Goal: Task Accomplishment & Management: Use online tool/utility

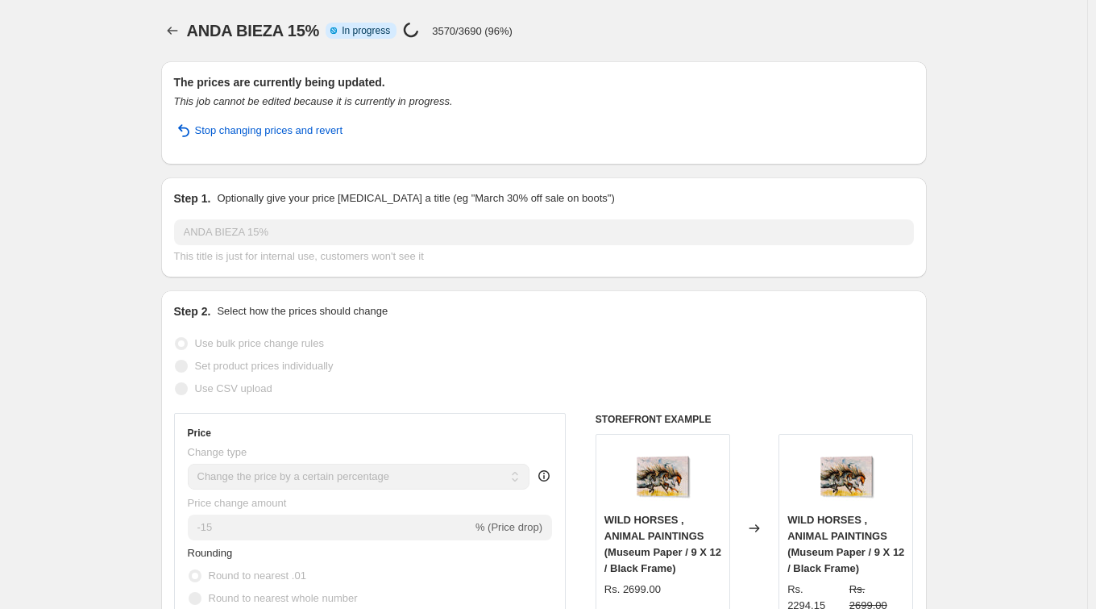
select select "percentage"
select select "collection"
click at [181, 27] on icon "Price change jobs" at bounding box center [172, 31] width 16 height 16
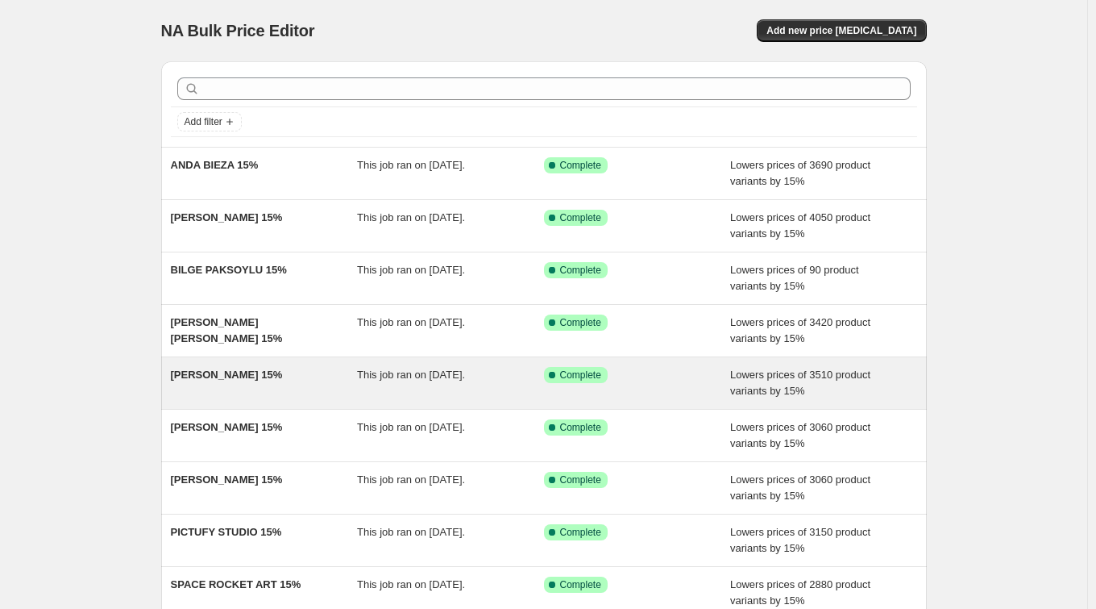
click at [268, 372] on span "[PERSON_NAME] 15%" at bounding box center [227, 374] width 112 height 12
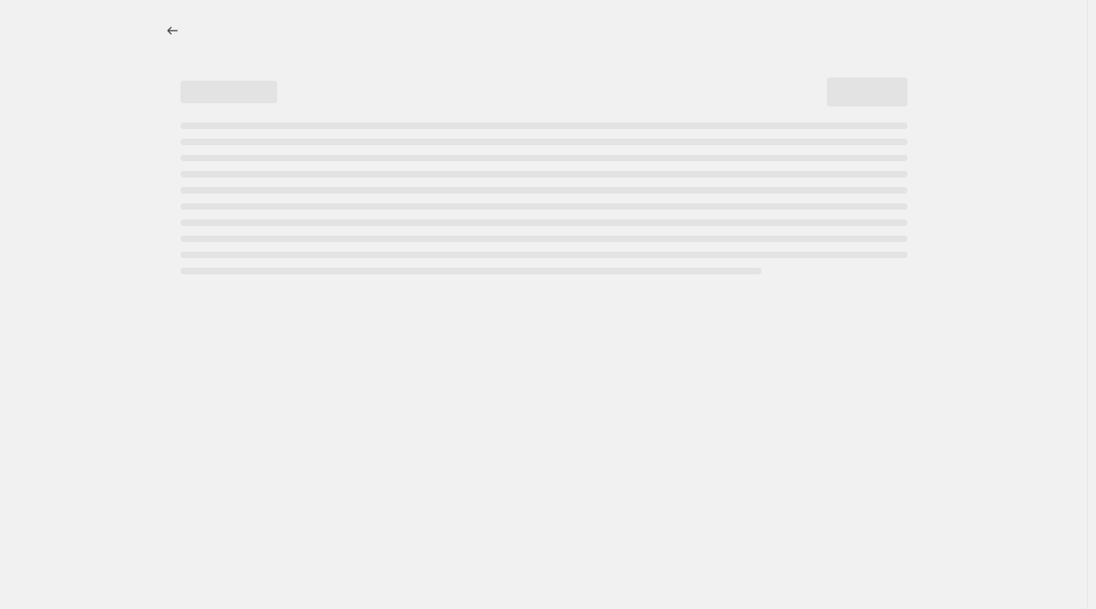
select select "percentage"
select select "collection"
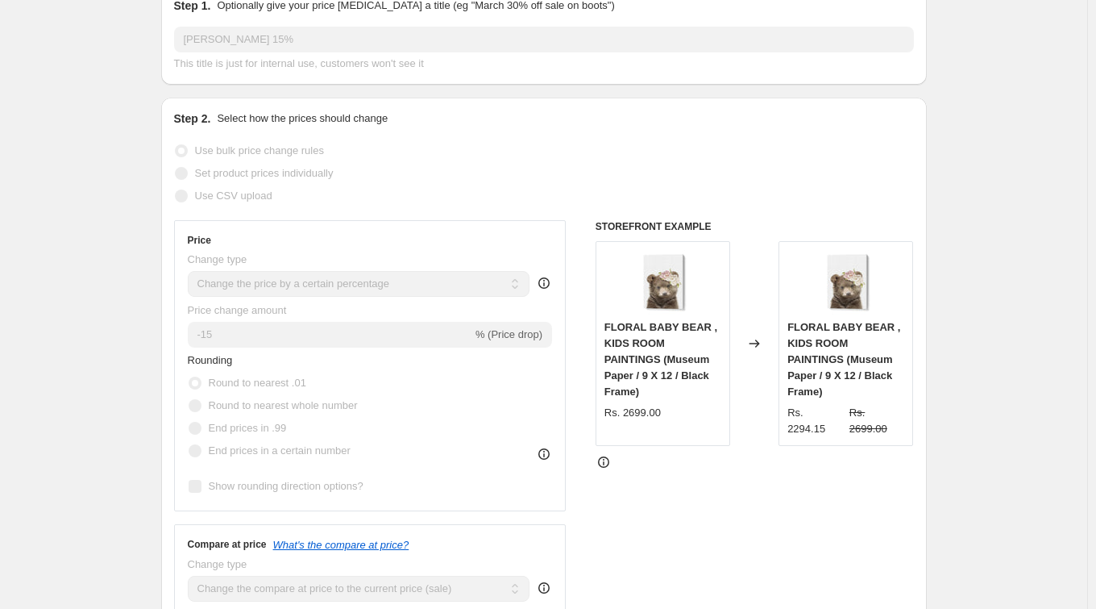
scroll to position [270, 0]
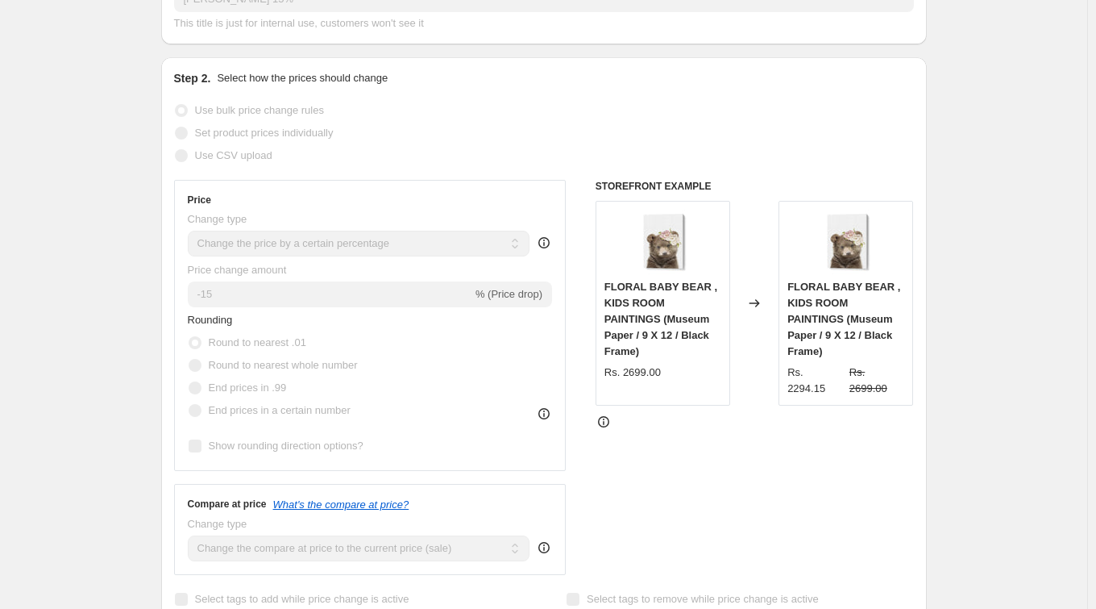
click at [376, 105] on div "Use bulk price change rules" at bounding box center [544, 110] width 740 height 23
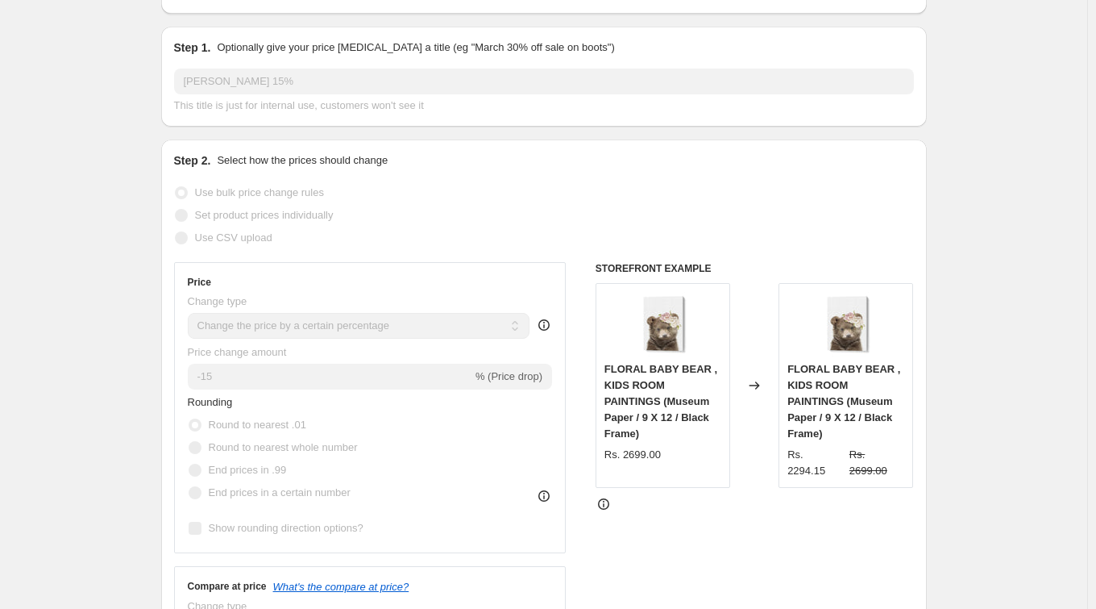
scroll to position [15, 0]
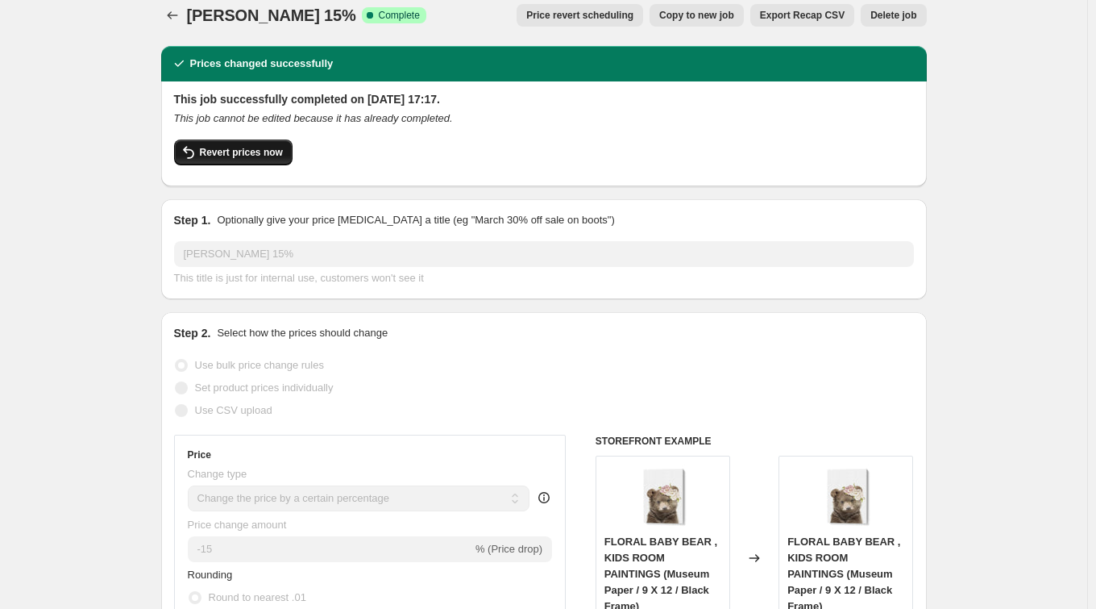
click at [229, 154] on span "Revert prices now" at bounding box center [241, 152] width 83 height 13
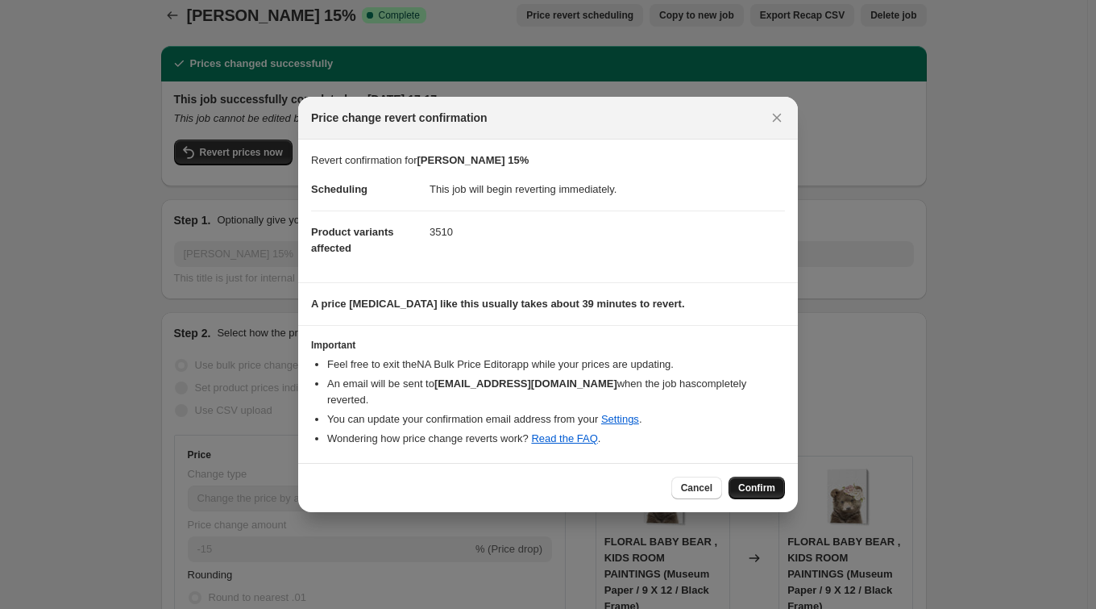
click at [748, 485] on span "Confirm" at bounding box center [756, 487] width 37 height 13
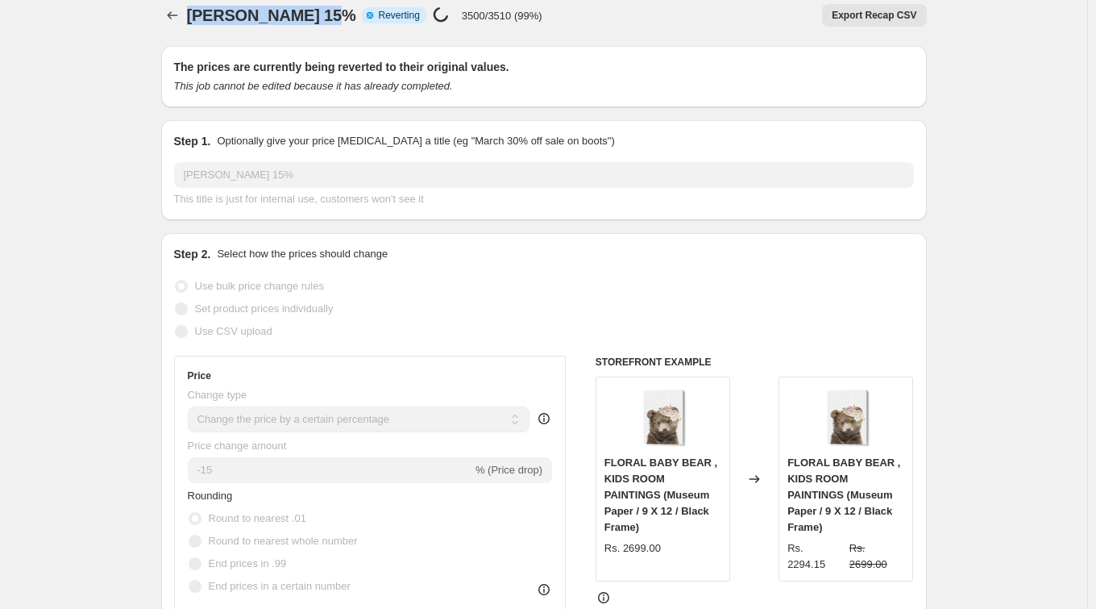
drag, startPoint x: 193, startPoint y: 10, endPoint x: 347, endPoint y: 18, distance: 154.9
click at [347, 18] on span "[PERSON_NAME] 15%" at bounding box center [271, 15] width 169 height 18
copy span "[PERSON_NAME] 15%"
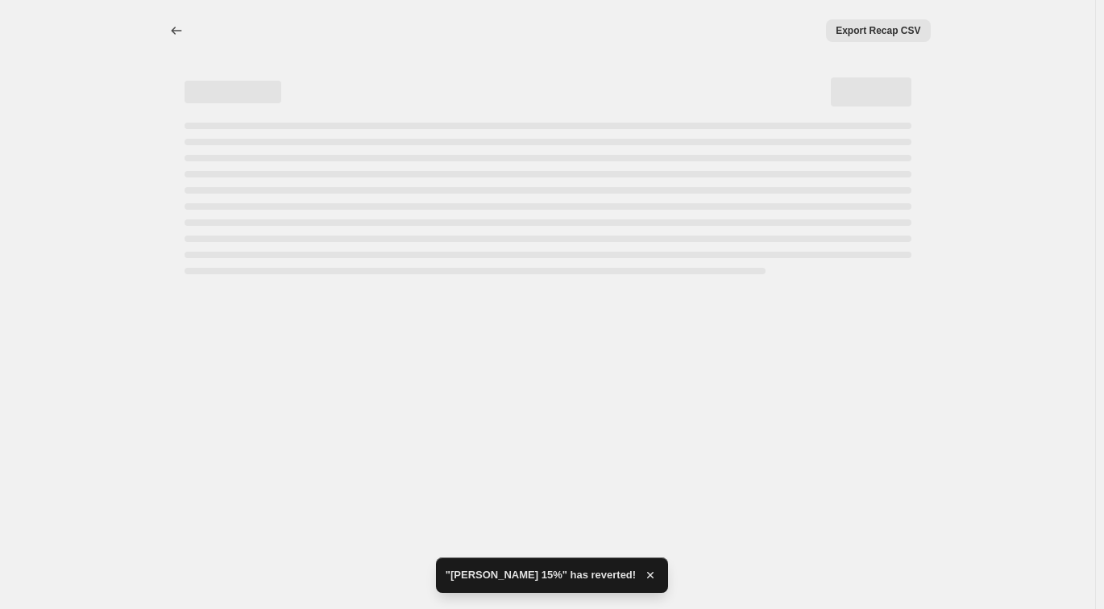
select select "percentage"
select select "collection"
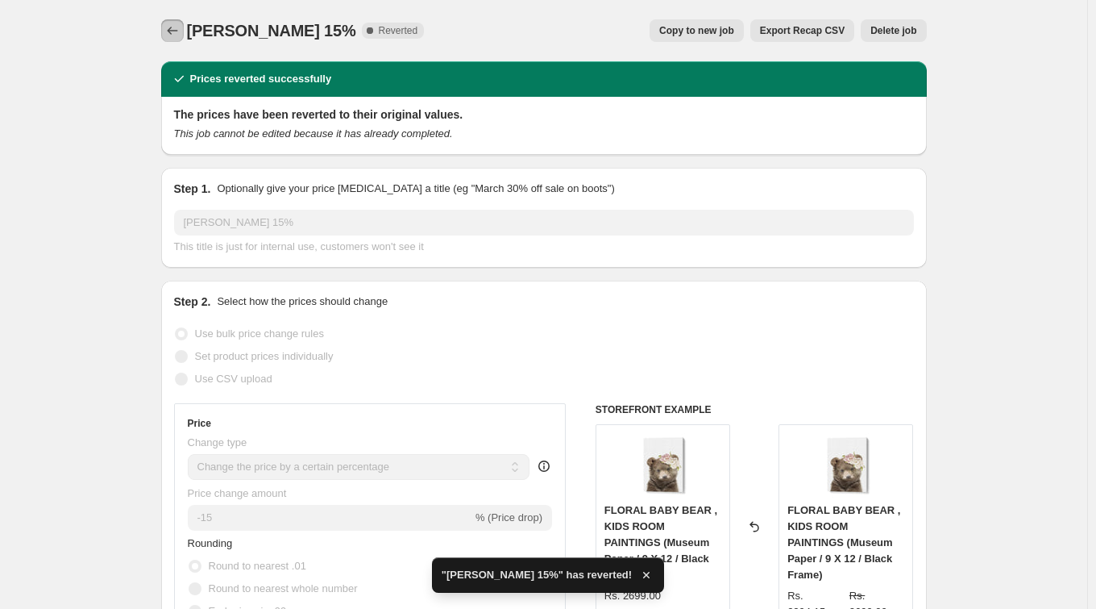
click at [172, 26] on icon "Price change jobs" at bounding box center [172, 31] width 16 height 16
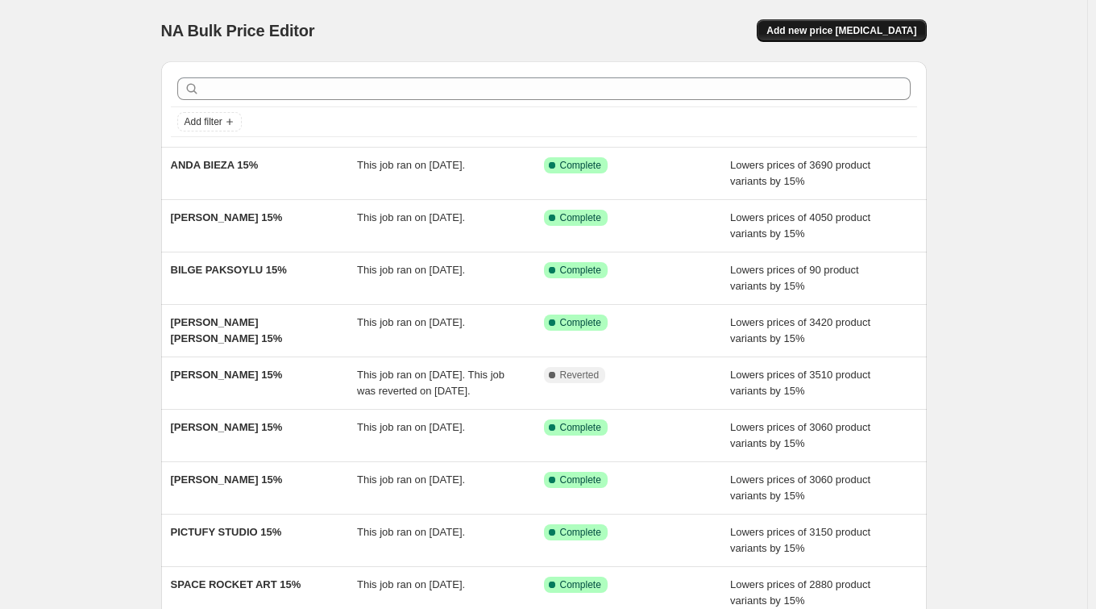
click at [885, 30] on span "Add new price [MEDICAL_DATA]" at bounding box center [841, 30] width 150 height 13
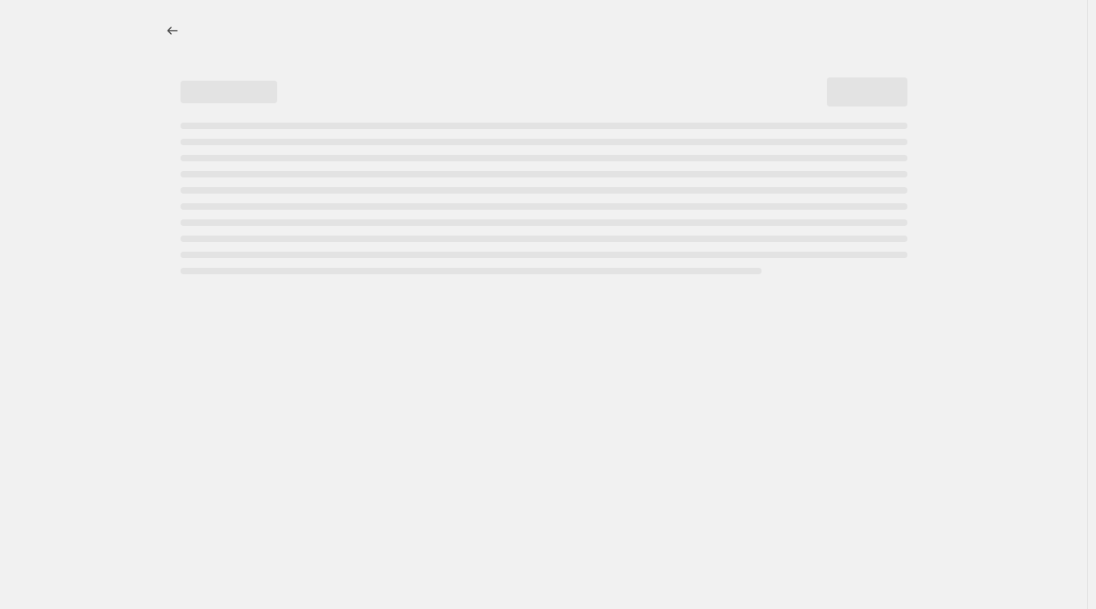
select select "percentage"
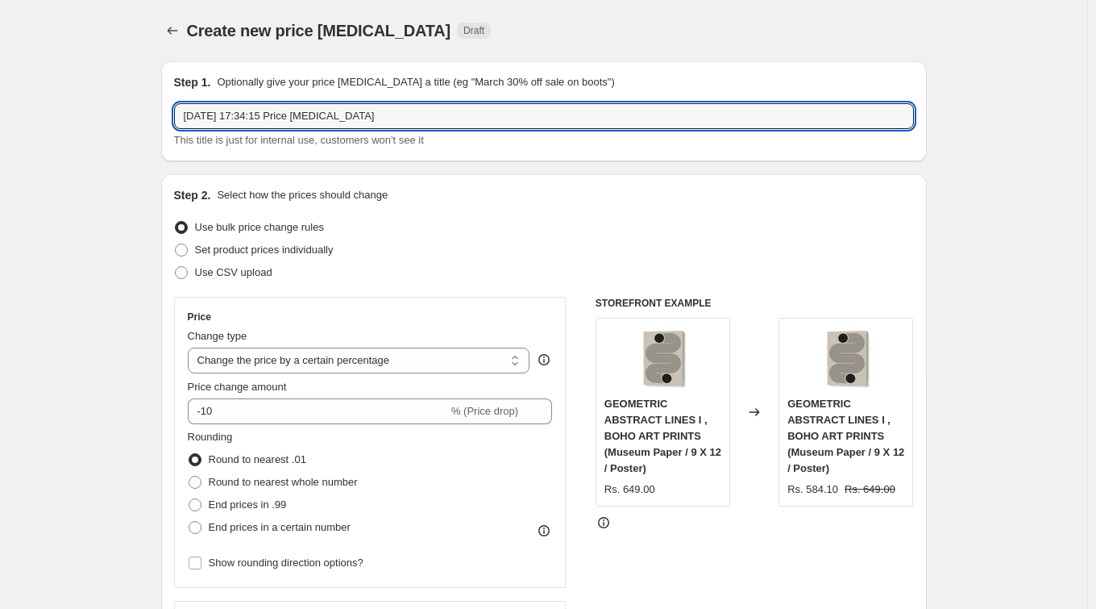
drag, startPoint x: 413, startPoint y: 118, endPoint x: 91, endPoint y: 109, distance: 322.5
paste input "[PERSON_NAME] 15%"
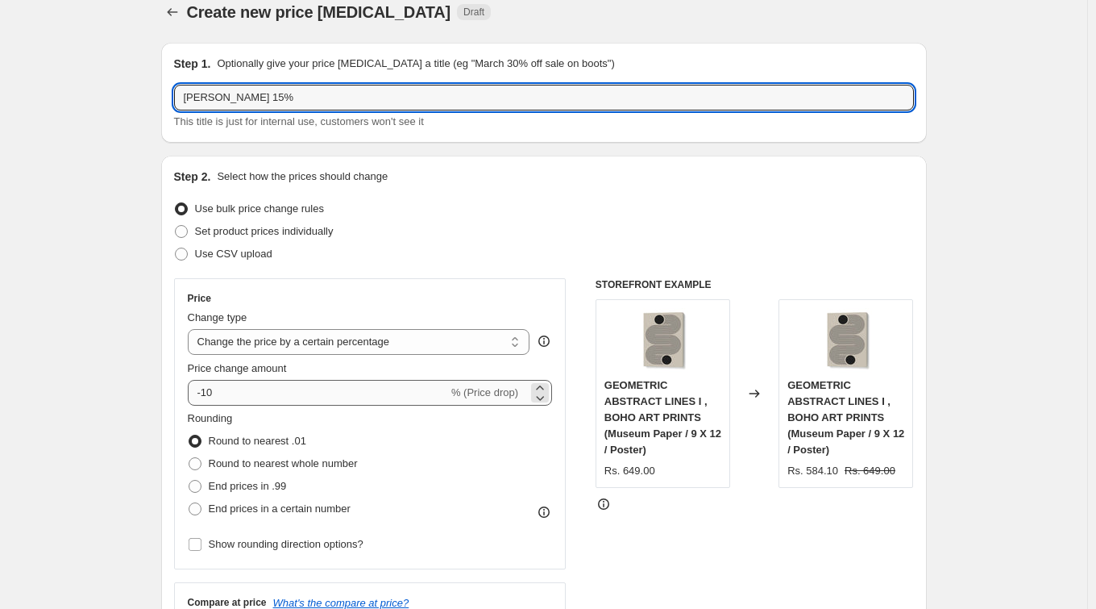
scroll to position [27, 0]
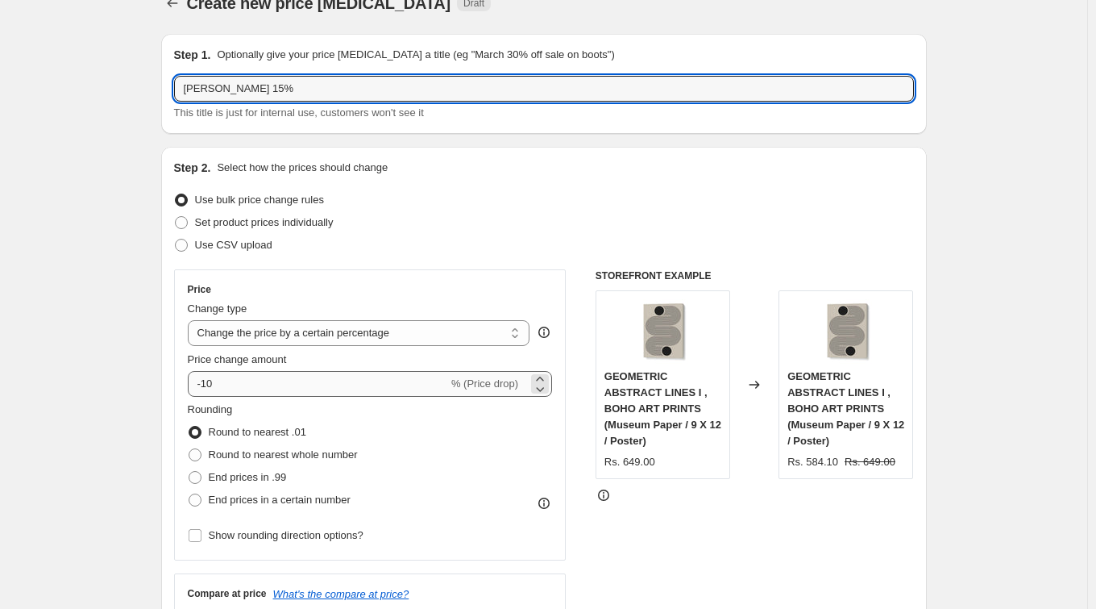
type input "[PERSON_NAME] 15%"
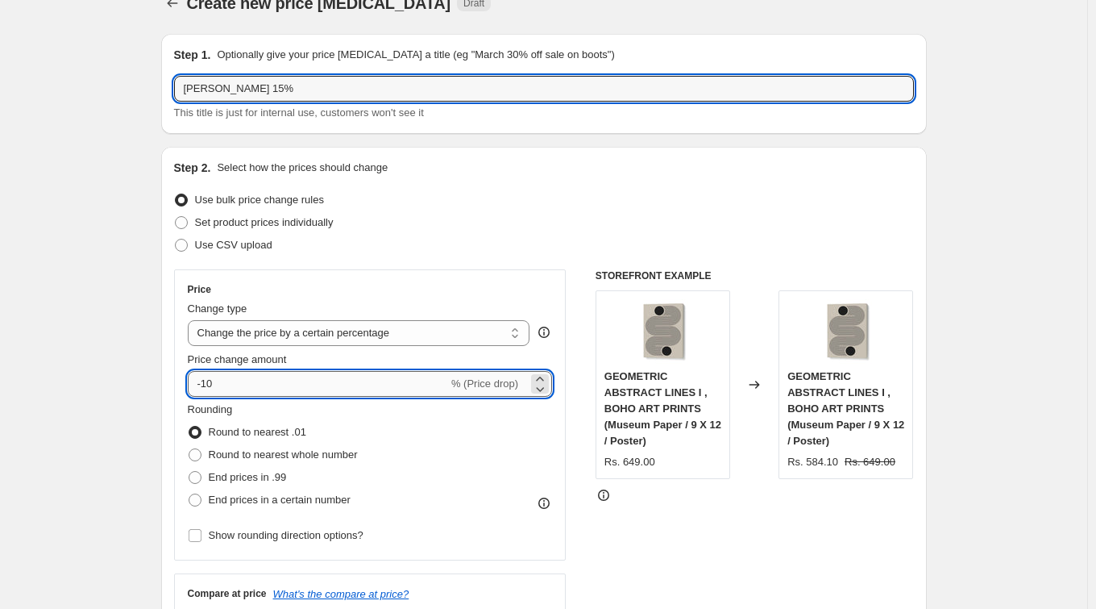
click at [243, 384] on input "-10" at bounding box center [318, 384] width 260 height 26
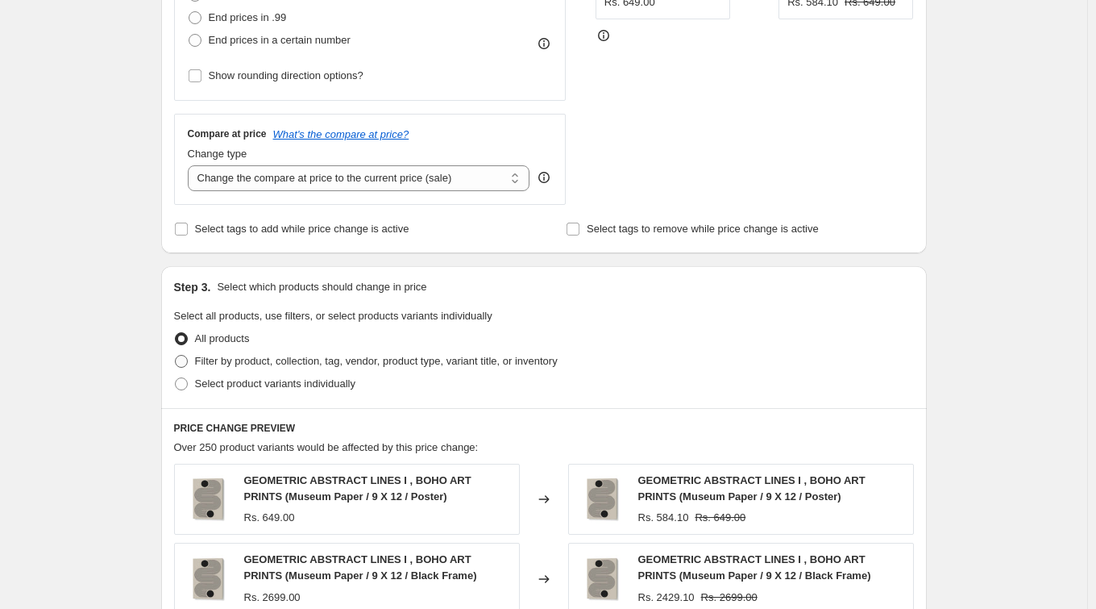
scroll to position [487, 0]
type input "-15"
click at [186, 361] on span at bounding box center [181, 361] width 13 height 13
click at [176, 355] on input "Filter by product, collection, tag, vendor, product type, variant title, or inv…" at bounding box center [175, 355] width 1 height 1
radio input "true"
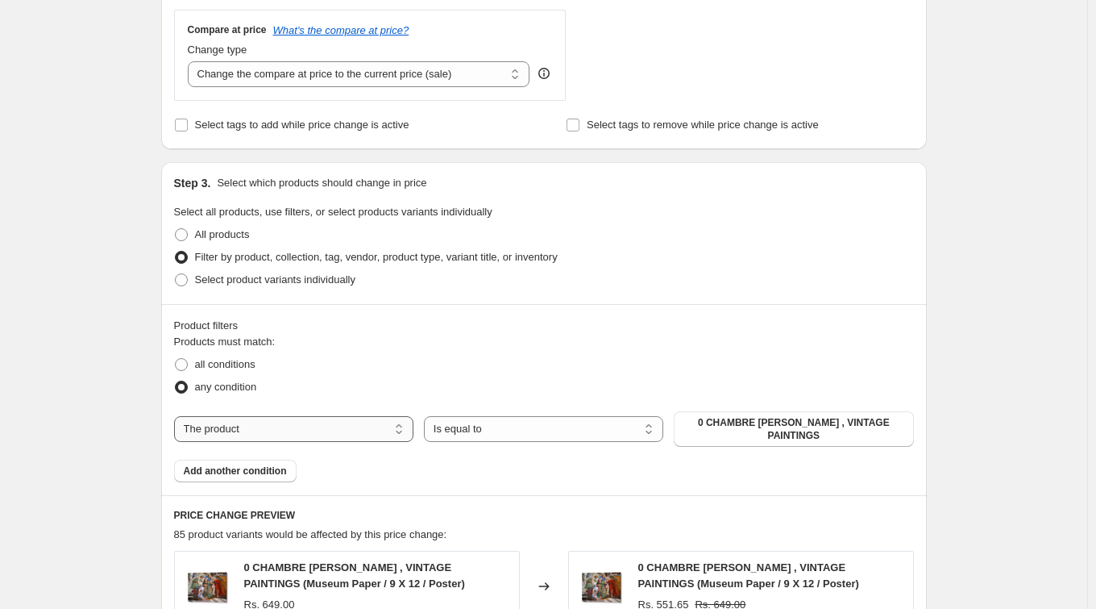
scroll to position [592, 0]
click at [295, 438] on select "The product The product's collection The product's tag The product's vendor The…" at bounding box center [293, 428] width 239 height 26
select select "collection"
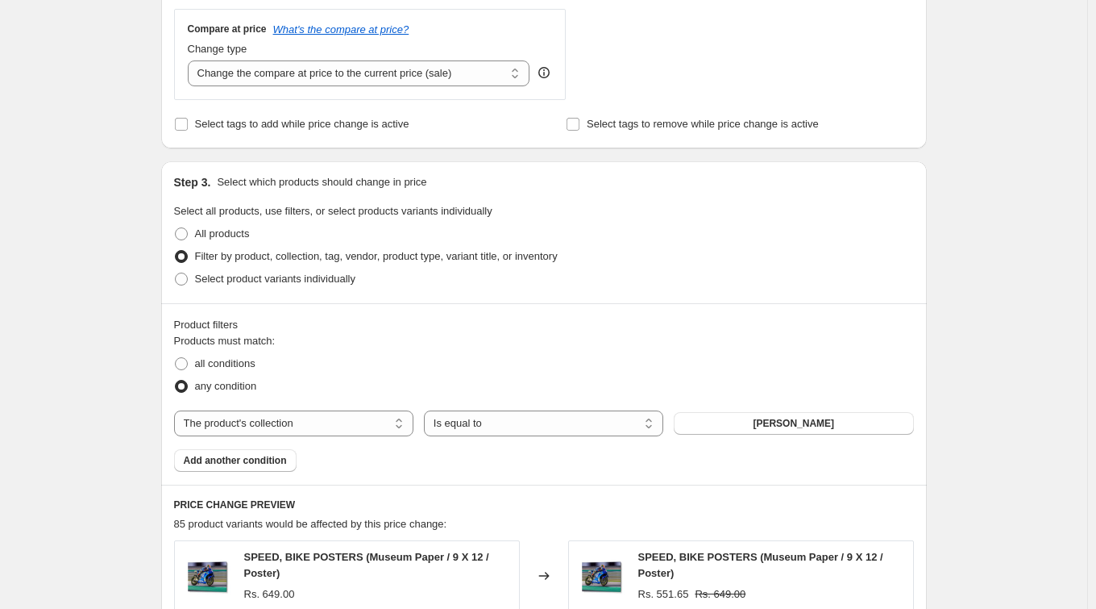
click at [798, 423] on span "[PERSON_NAME]" at bounding box center [793, 423] width 81 height 13
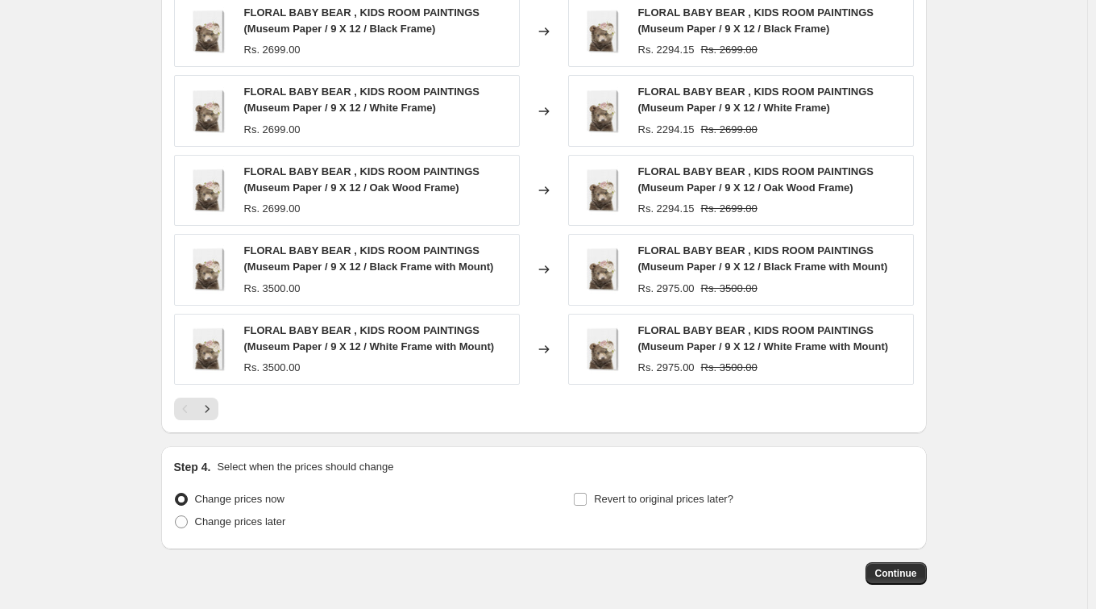
scroll to position [1207, 0]
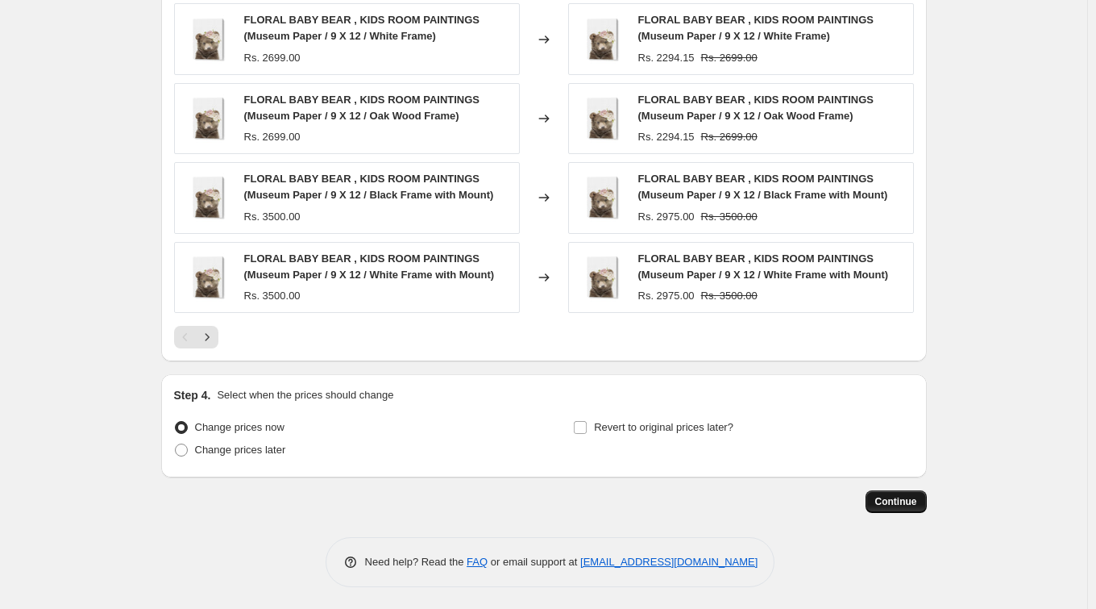
click at [912, 501] on span "Continue" at bounding box center [896, 501] width 42 height 13
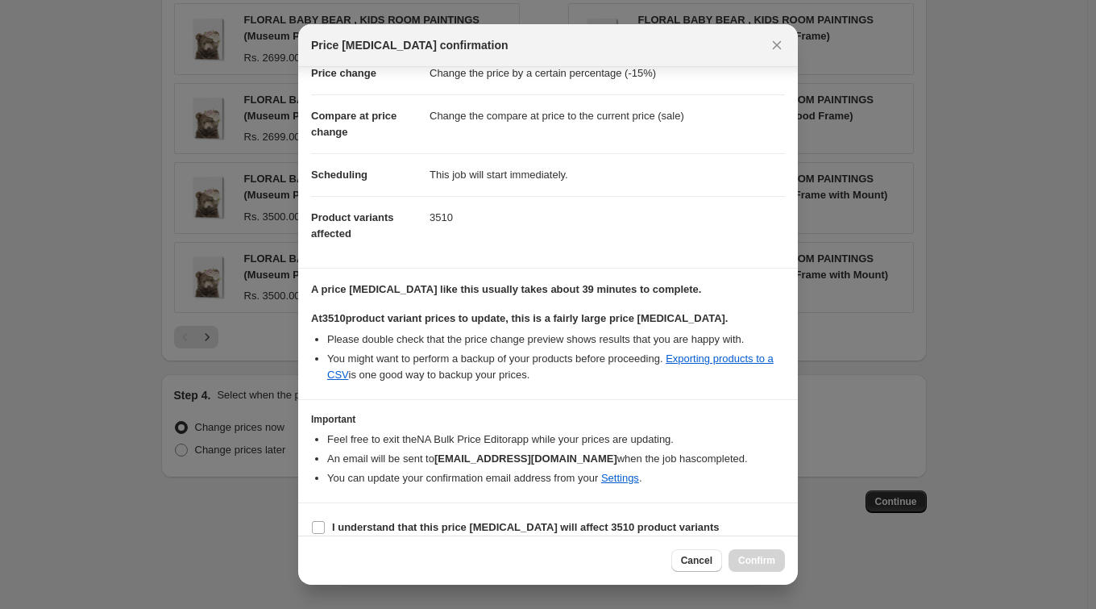
scroll to position [74, 0]
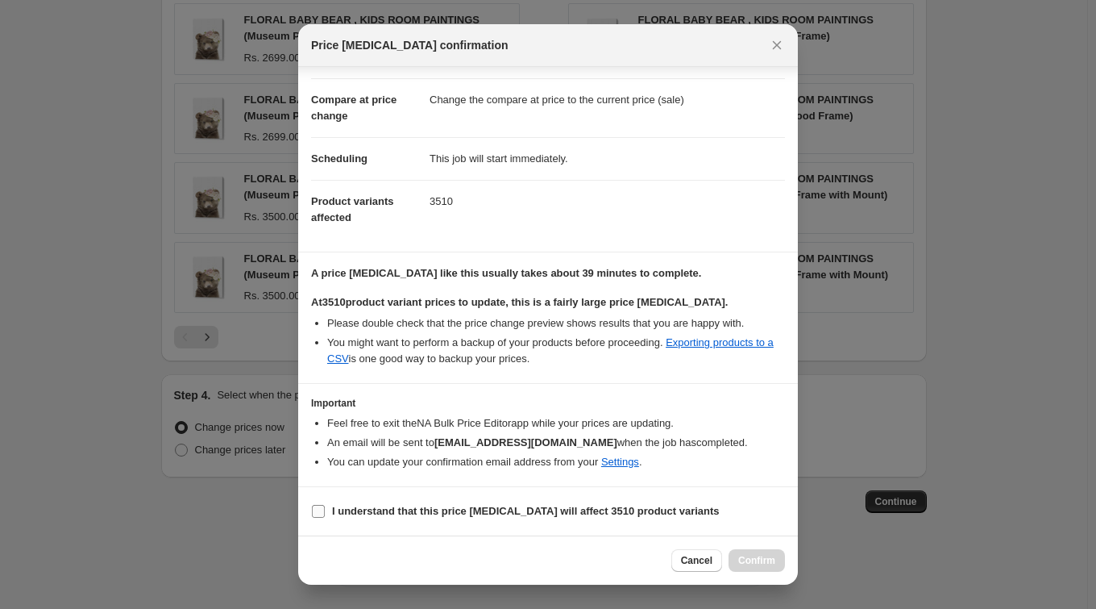
click at [488, 513] on b "I understand that this price [MEDICAL_DATA] will affect 3510 product variants" at bounding box center [526, 511] width 388 height 12
click at [325, 513] on input "I understand that this price [MEDICAL_DATA] will affect 3510 product variants" at bounding box center [318, 511] width 13 height 13
checkbox input "true"
click at [770, 560] on span "Confirm" at bounding box center [756, 560] width 37 height 13
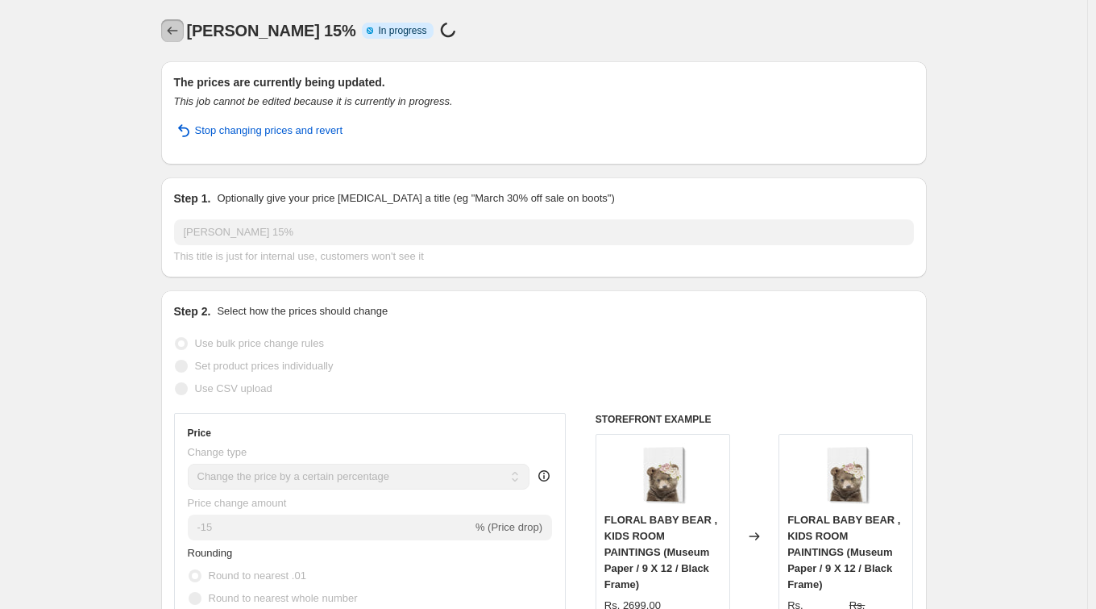
click at [180, 36] on icon "Price change jobs" at bounding box center [172, 31] width 16 height 16
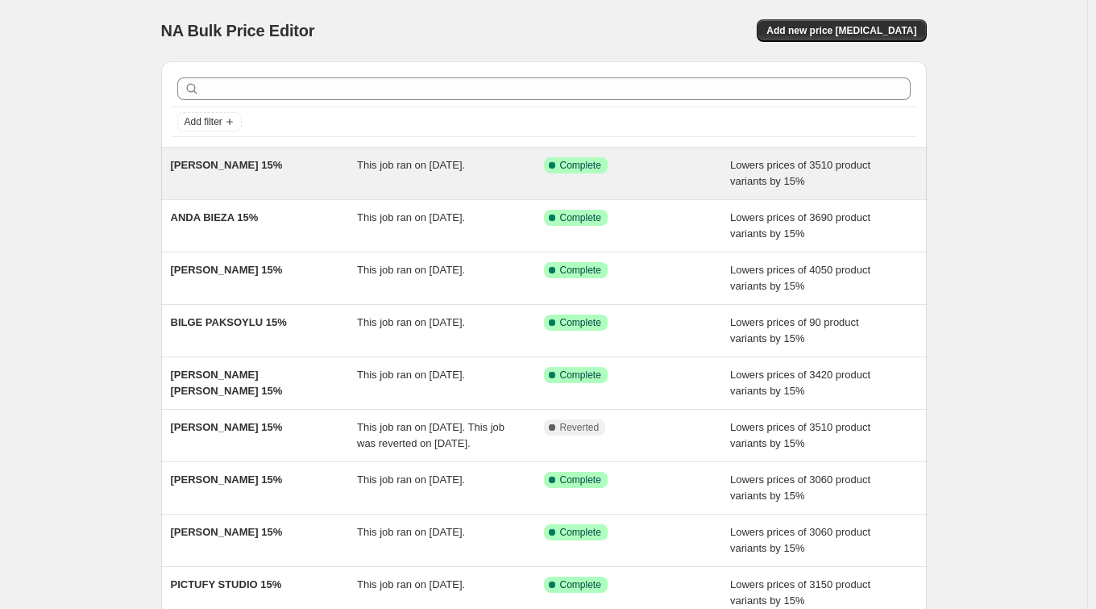
click at [330, 169] on div "[PERSON_NAME] 15%" at bounding box center [264, 173] width 187 height 32
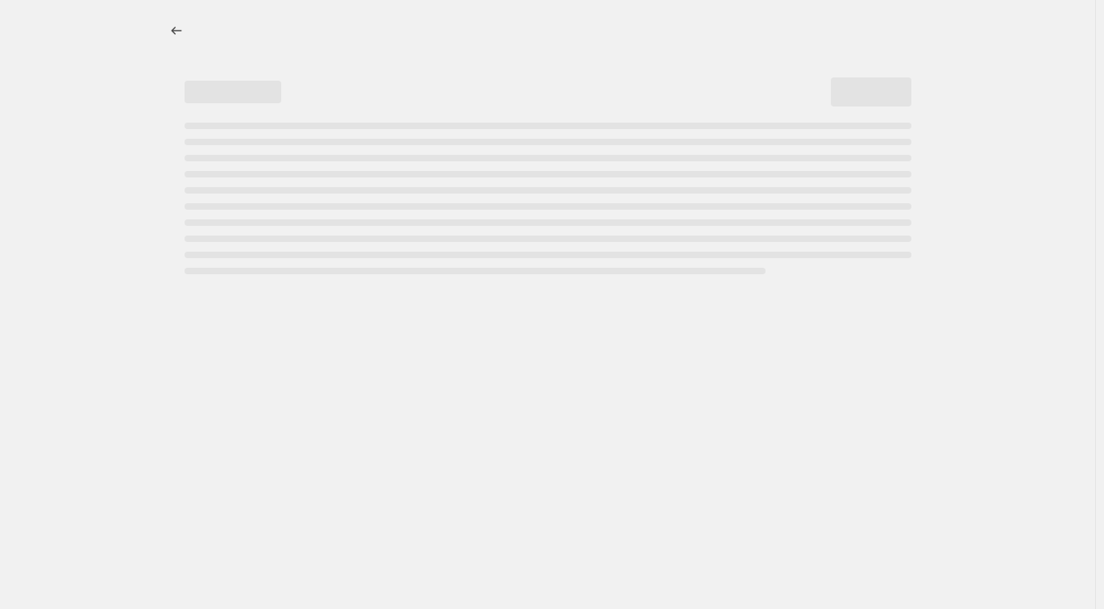
select select "percentage"
select select "collection"
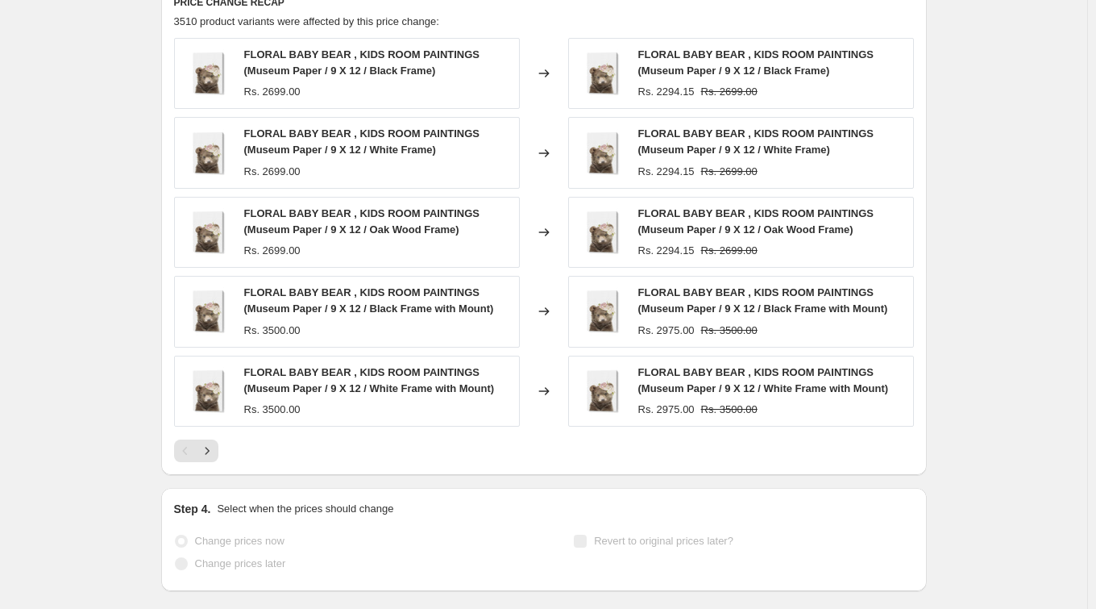
scroll to position [1325, 0]
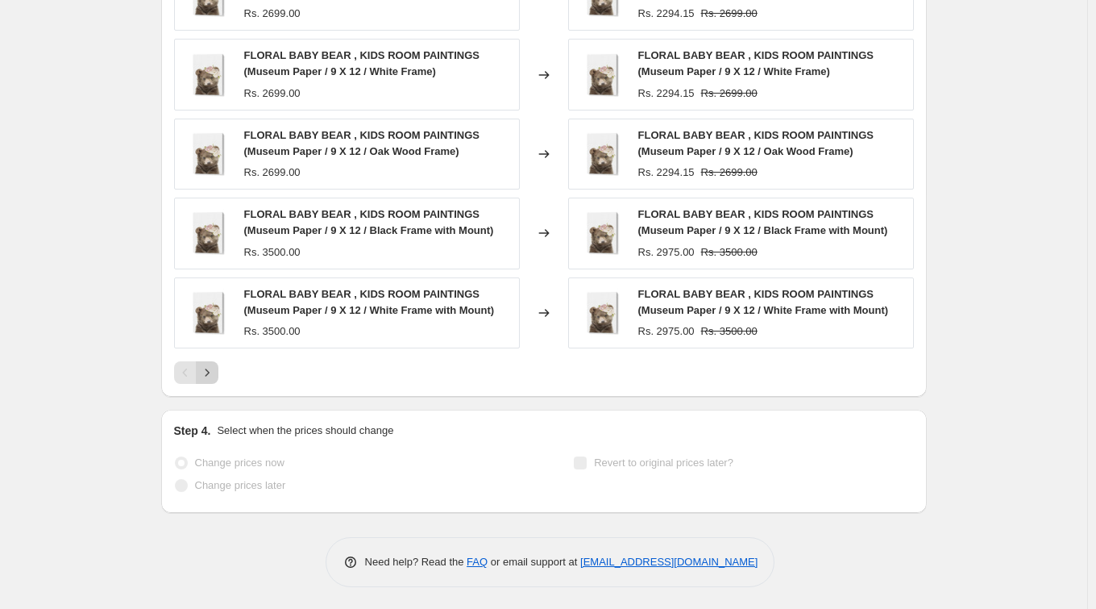
click at [208, 372] on icon "Next" at bounding box center [207, 372] width 16 height 16
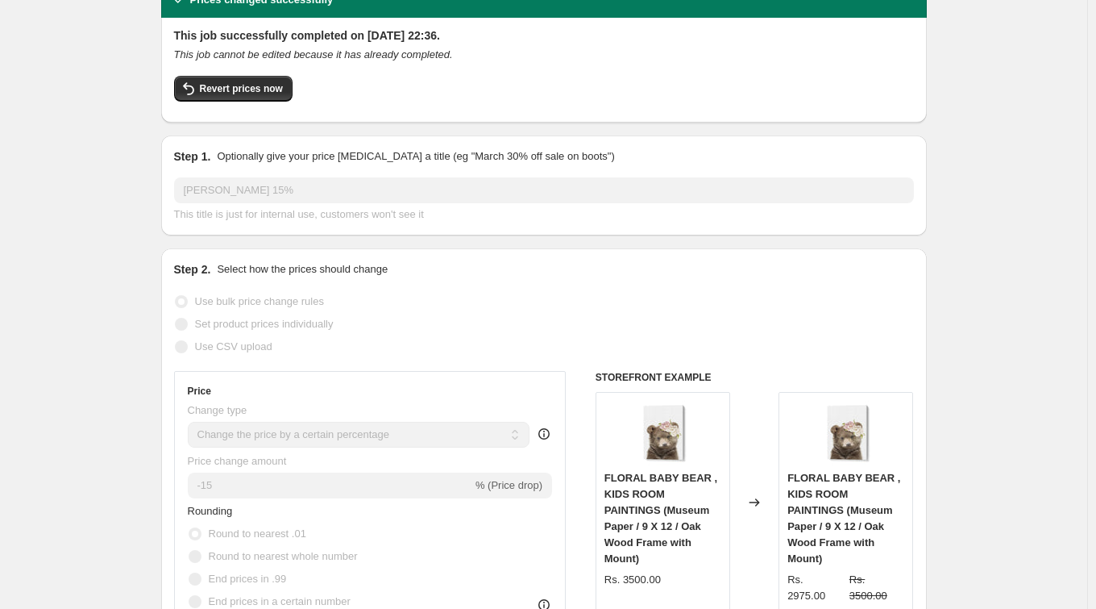
scroll to position [0, 0]
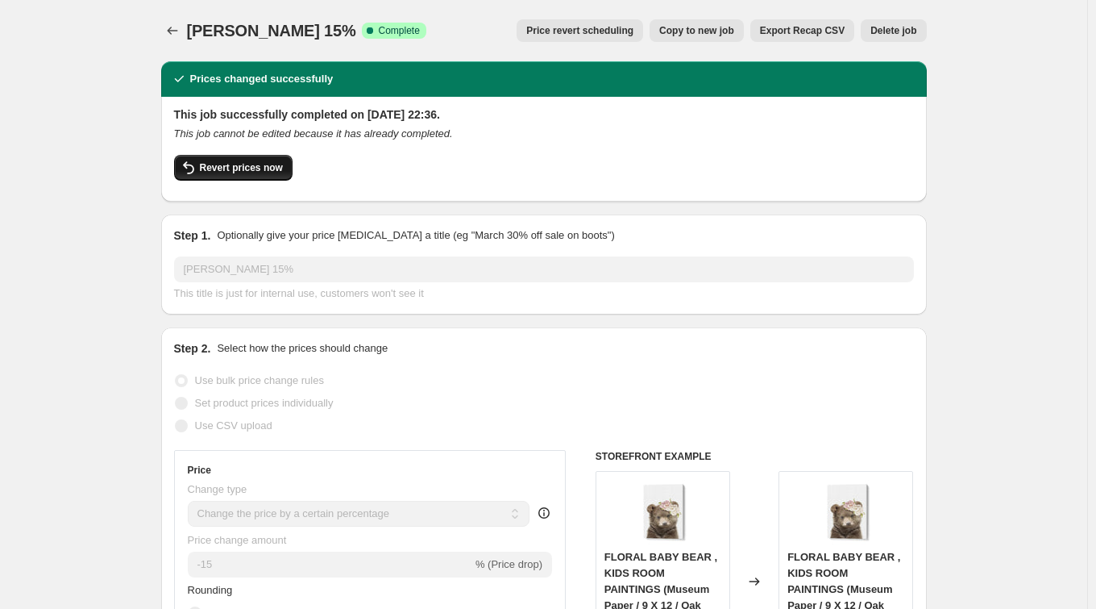
click at [264, 169] on span "Revert prices now" at bounding box center [241, 167] width 83 height 13
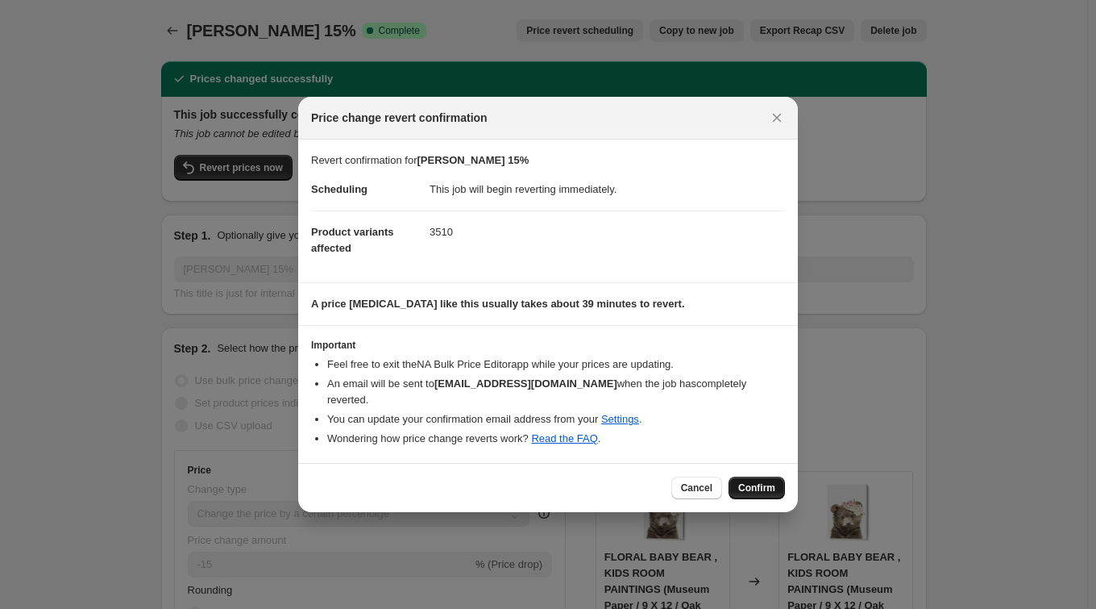
click at [757, 484] on span "Confirm" at bounding box center [756, 487] width 37 height 13
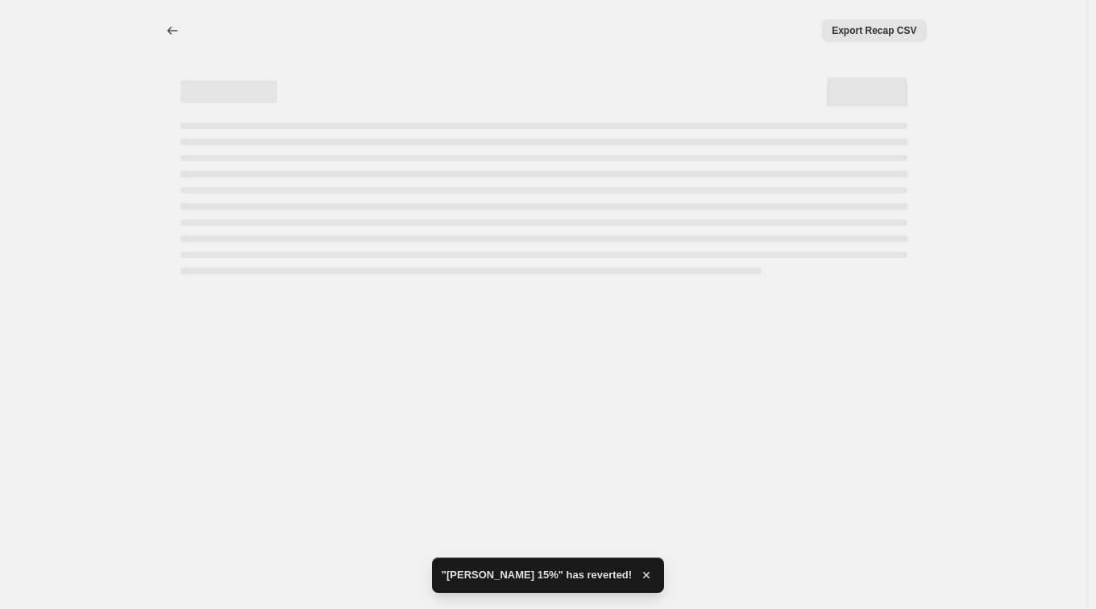
select select "percentage"
select select "collection"
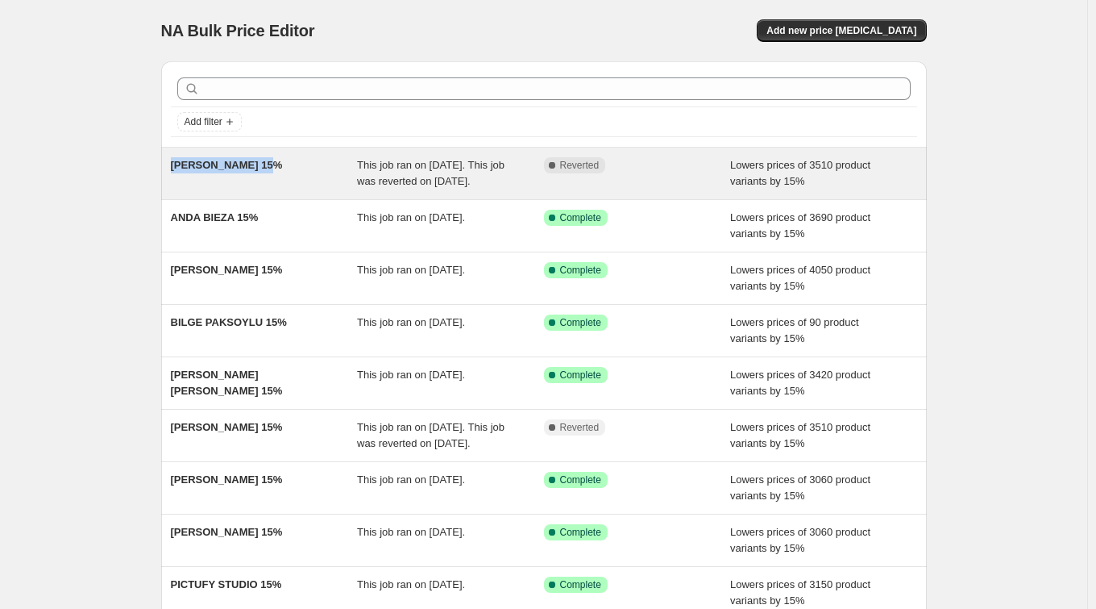
drag, startPoint x: 276, startPoint y: 162, endPoint x: 174, endPoint y: 170, distance: 102.7
click at [174, 170] on span "[PERSON_NAME] 15%" at bounding box center [227, 165] width 112 height 12
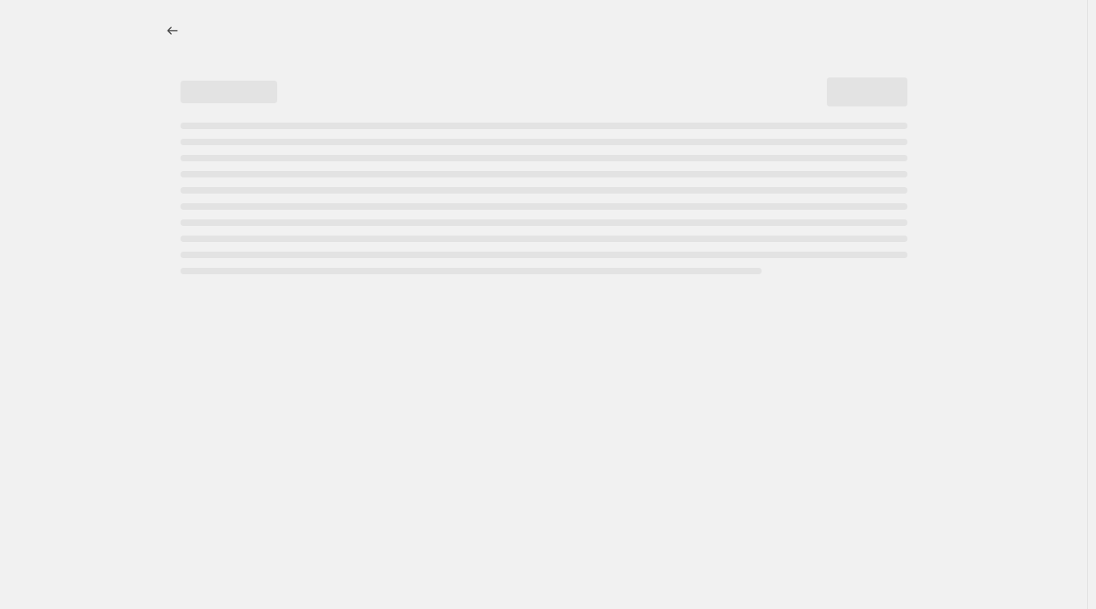
select select "percentage"
select select "collection"
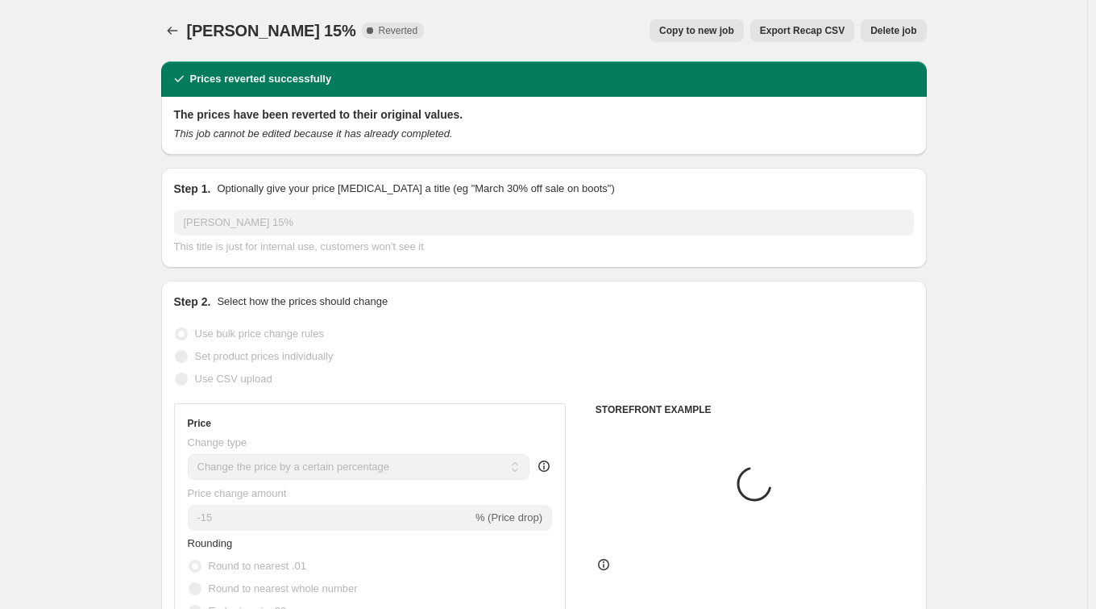
click at [268, 52] on div "[PERSON_NAME] 15%. This page is ready [PERSON_NAME] 15% Complete Reverted Copy …" at bounding box center [544, 30] width 766 height 61
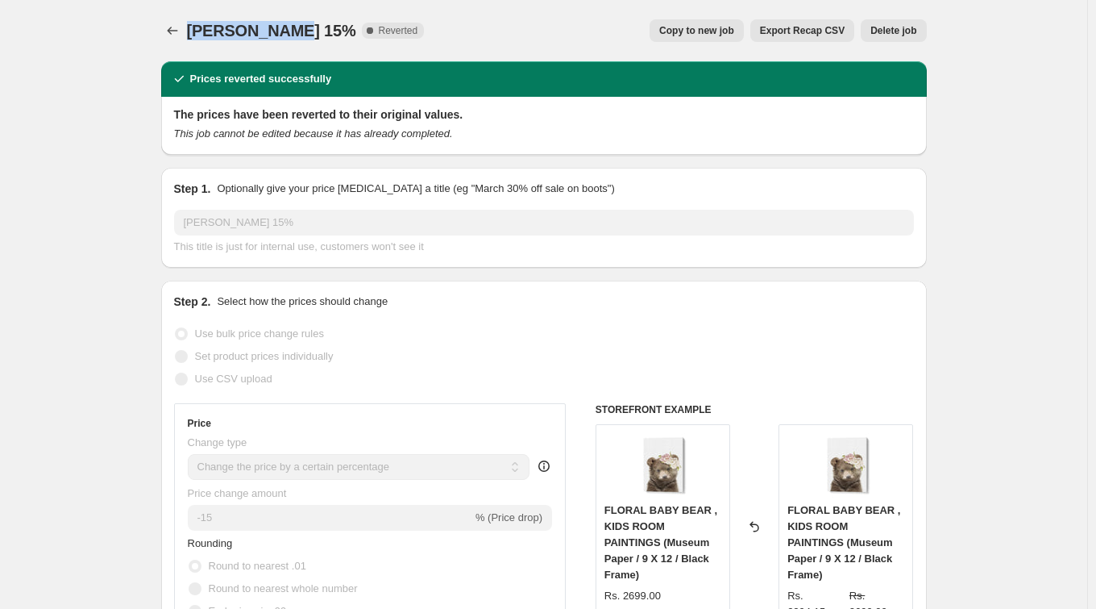
drag, startPoint x: 316, startPoint y: 33, endPoint x: 188, endPoint y: 27, distance: 128.3
click at [188, 27] on div "[PERSON_NAME] 15% Complete Reverted Copy to new job Export Recap CSV Delete job…" at bounding box center [544, 30] width 766 height 23
copy span "[PERSON_NAME]"
click at [179, 27] on icon "Price change jobs" at bounding box center [172, 31] width 16 height 16
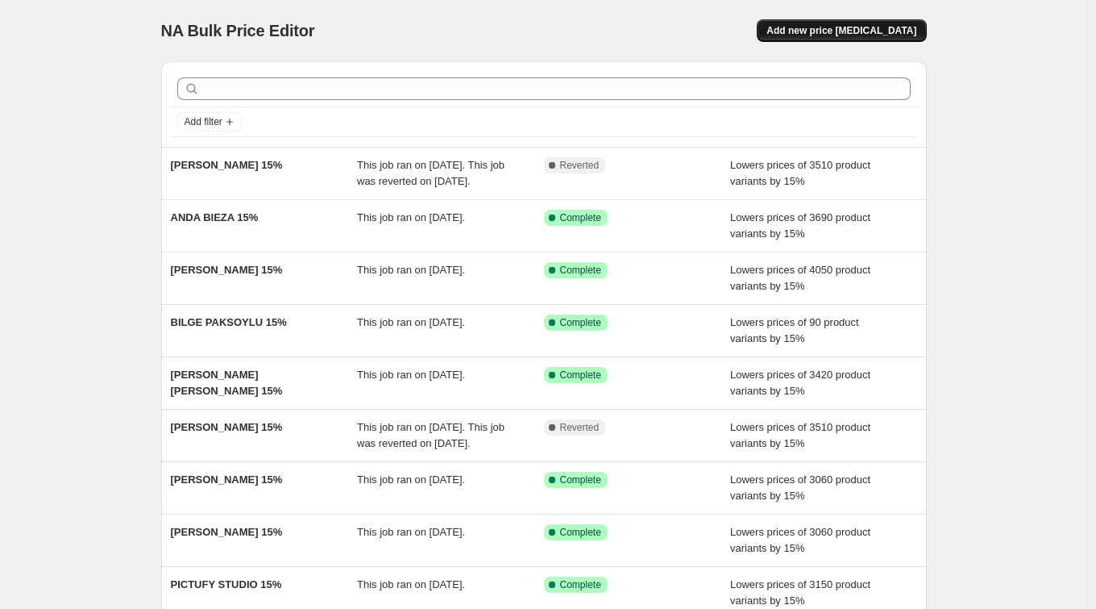
click at [870, 34] on span "Add new price [MEDICAL_DATA]" at bounding box center [841, 30] width 150 height 13
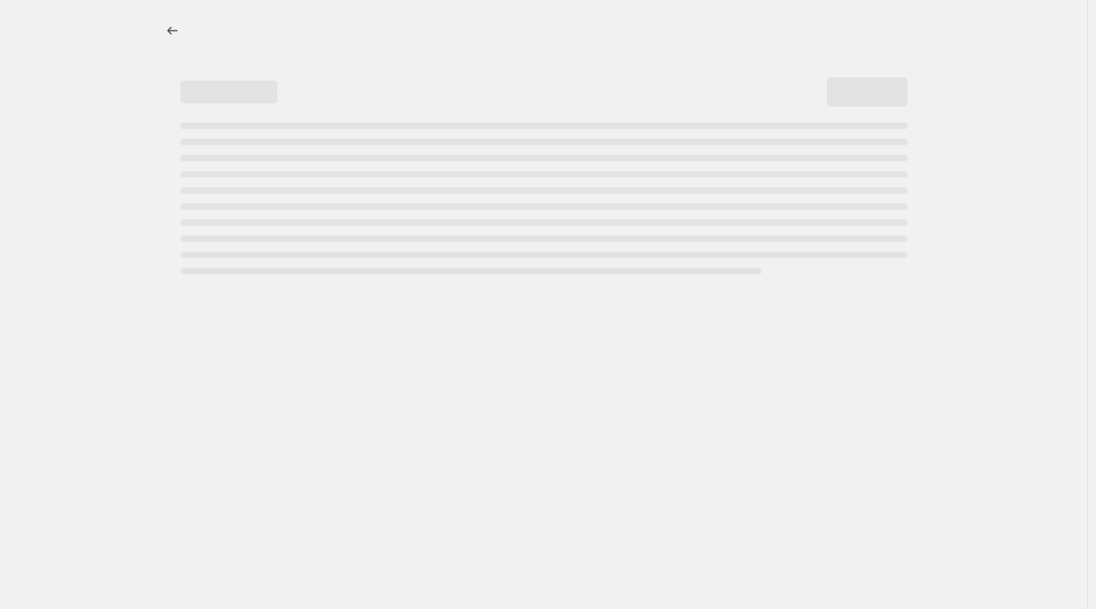
select select "percentage"
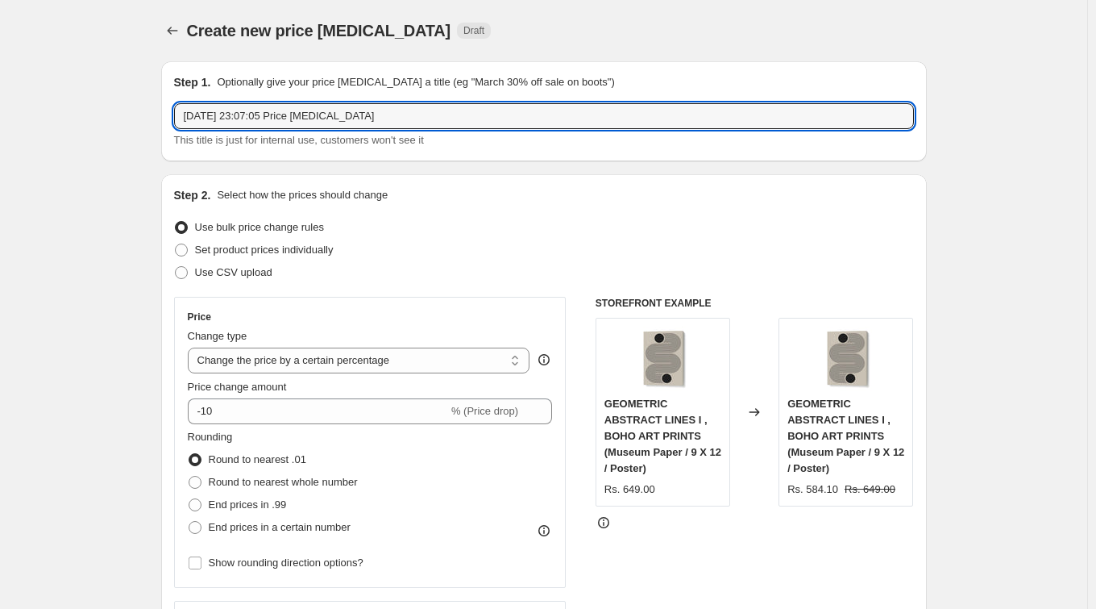
drag, startPoint x: 438, startPoint y: 118, endPoint x: 107, endPoint y: 107, distance: 331.4
paste input "[PERSON_NAME]"
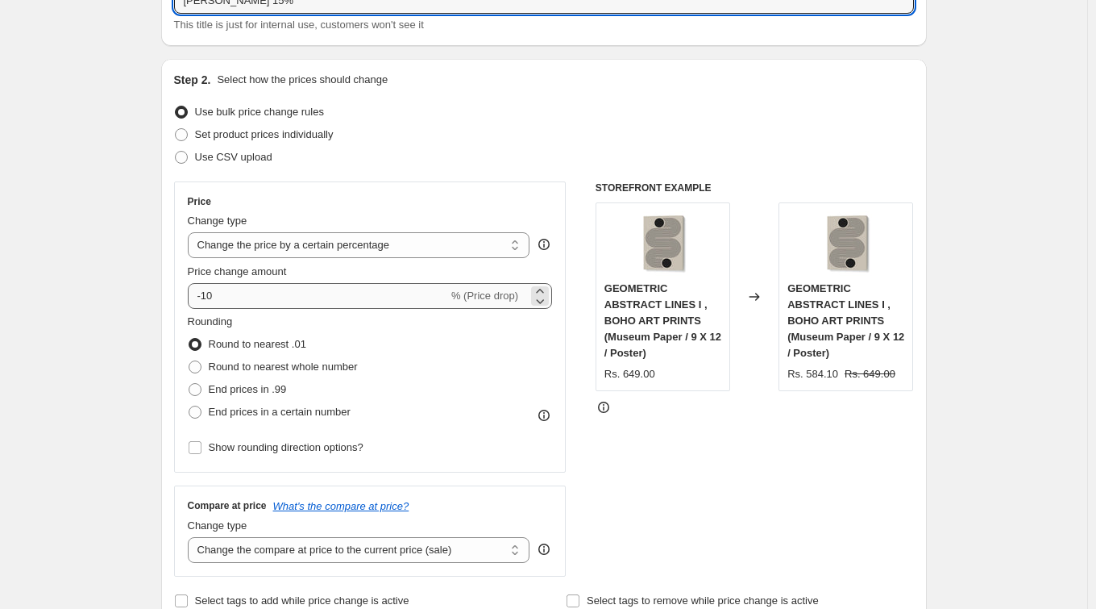
type input "[PERSON_NAME] 15%"
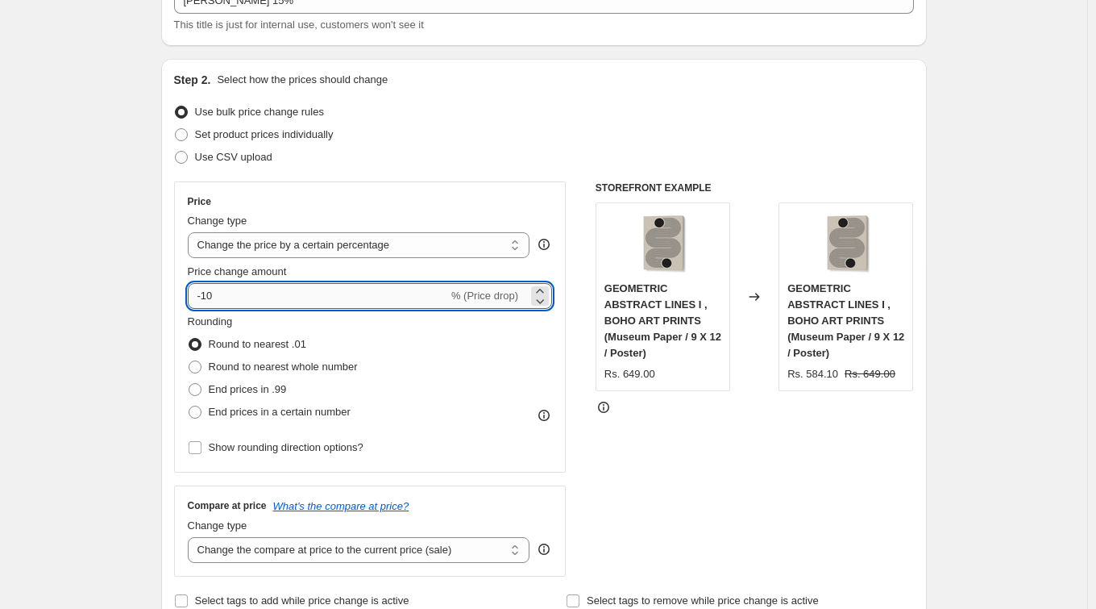
click at [264, 298] on input "-10" at bounding box center [318, 296] width 260 height 26
type input "-15"
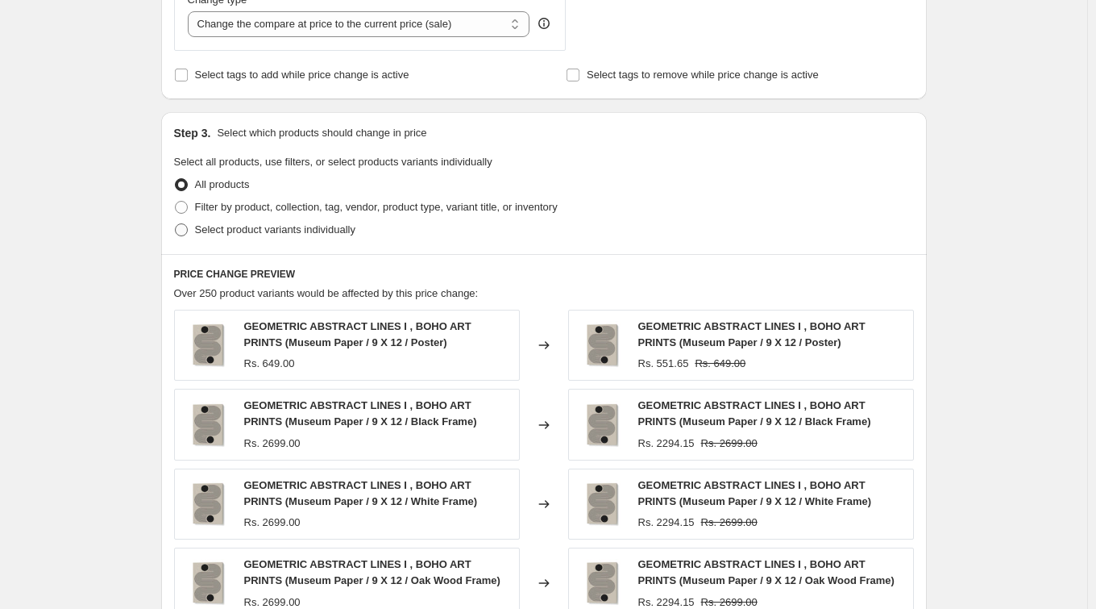
scroll to position [629, 0]
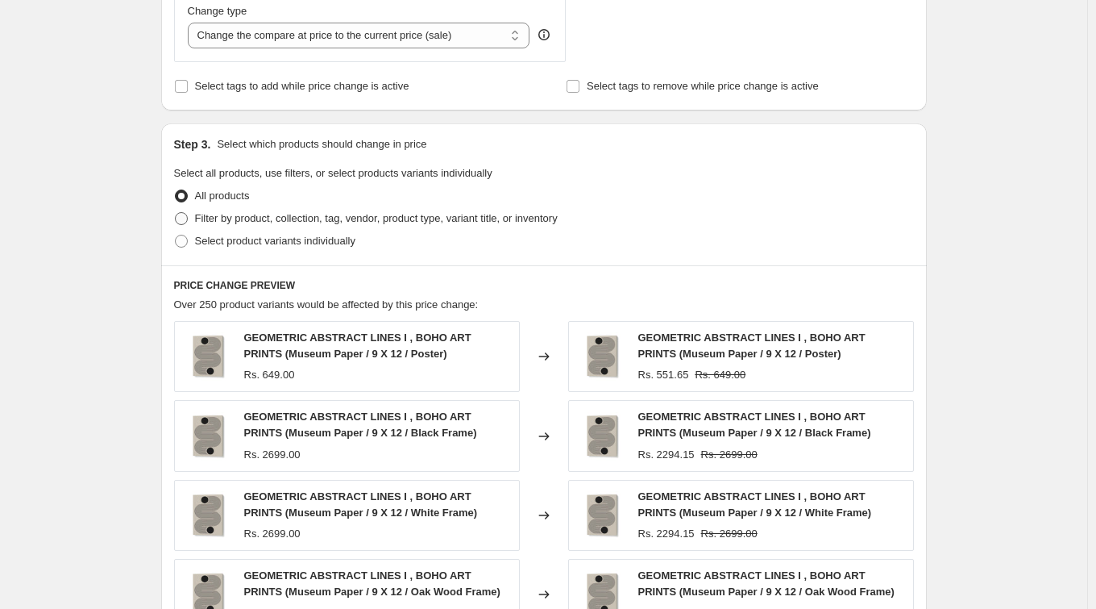
click at [264, 214] on span "Filter by product, collection, tag, vendor, product type, variant title, or inv…" at bounding box center [376, 218] width 363 height 12
click at [176, 213] on input "Filter by product, collection, tag, vendor, product type, variant title, or inv…" at bounding box center [175, 212] width 1 height 1
radio input "true"
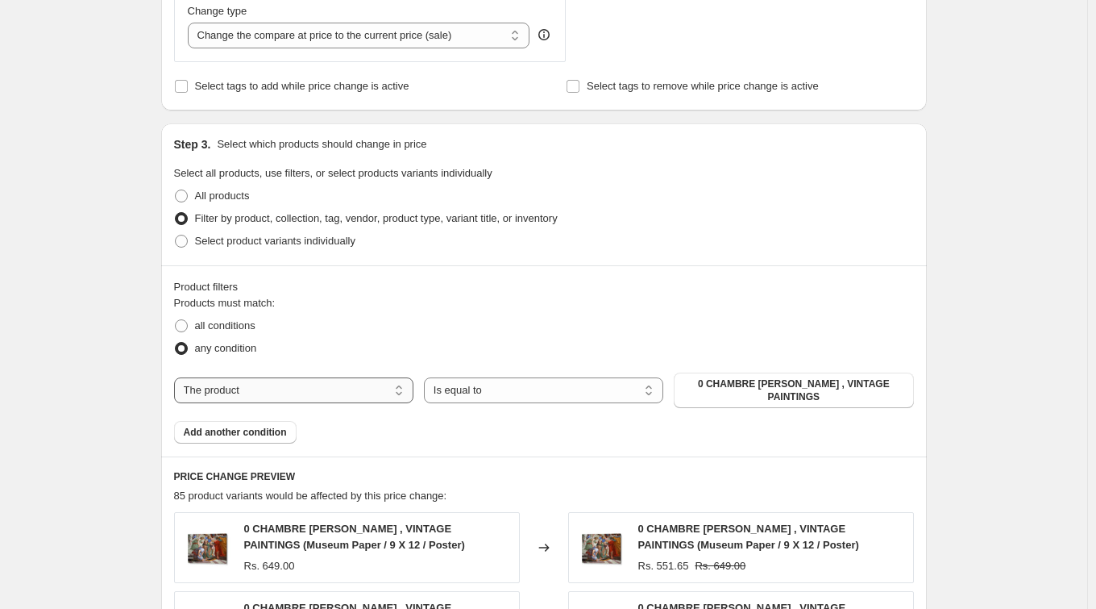
click at [221, 383] on select "The product The product's collection The product's tag The product's vendor The…" at bounding box center [293, 390] width 239 height 26
select select "collection"
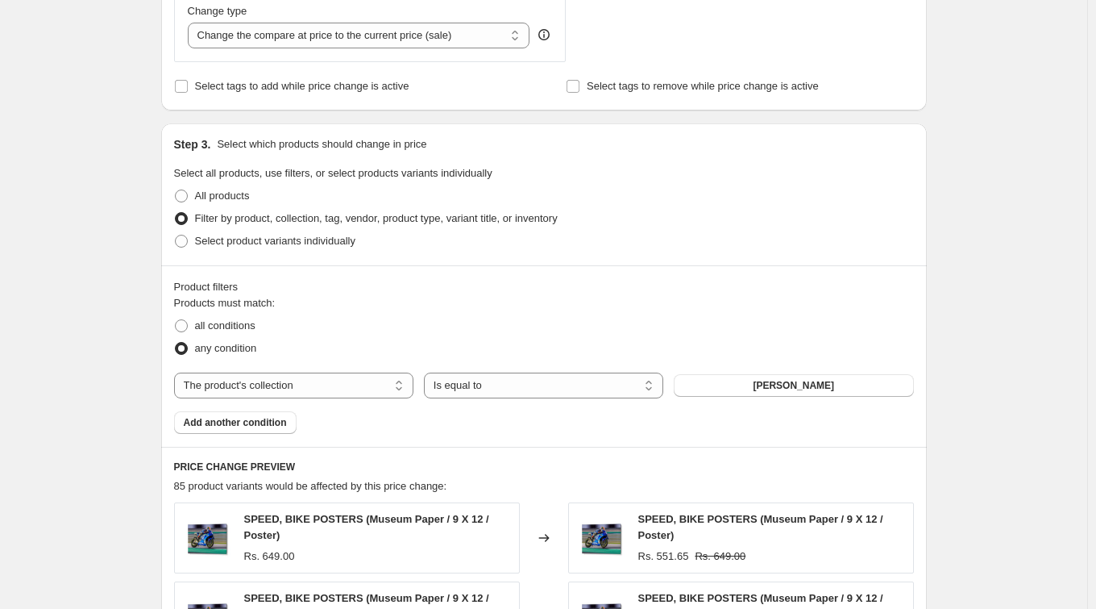
click at [797, 383] on span "[PERSON_NAME]" at bounding box center [793, 385] width 81 height 13
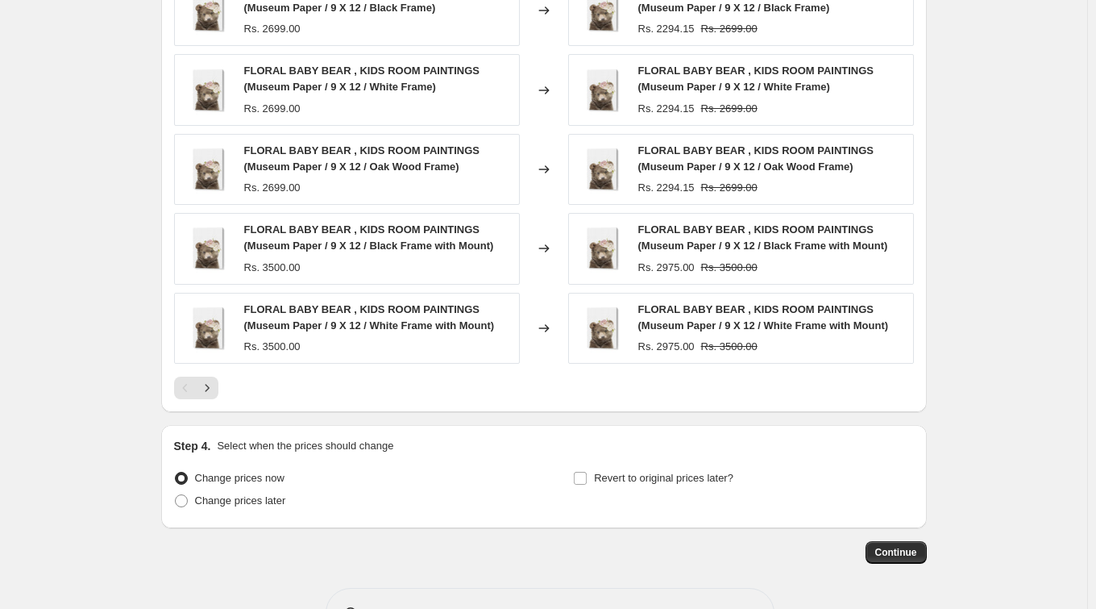
scroll to position [1207, 0]
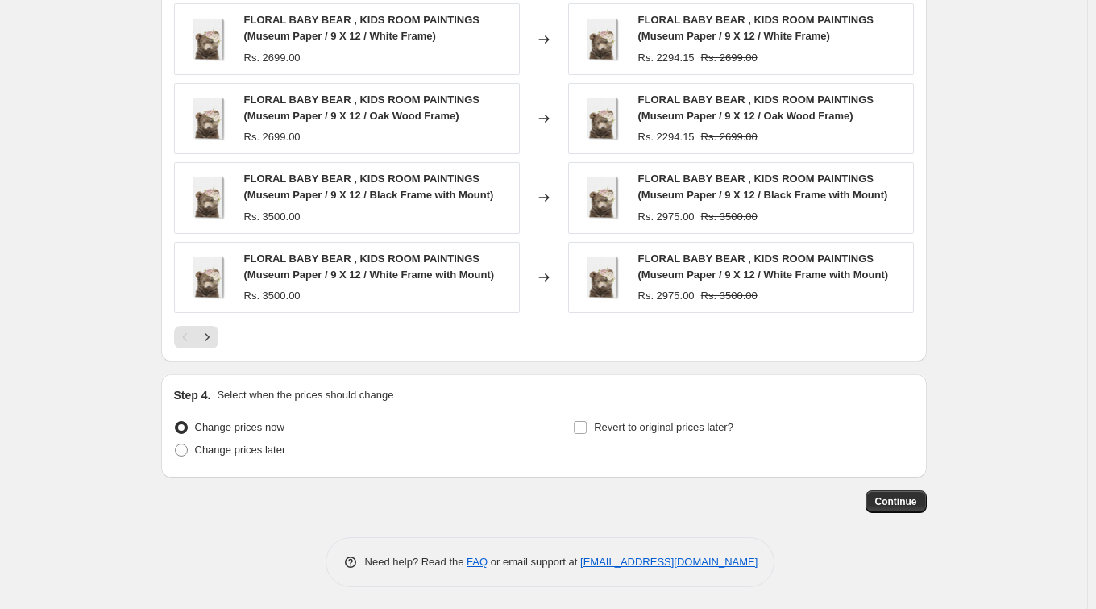
click at [916, 496] on span "Continue" at bounding box center [896, 501] width 42 height 13
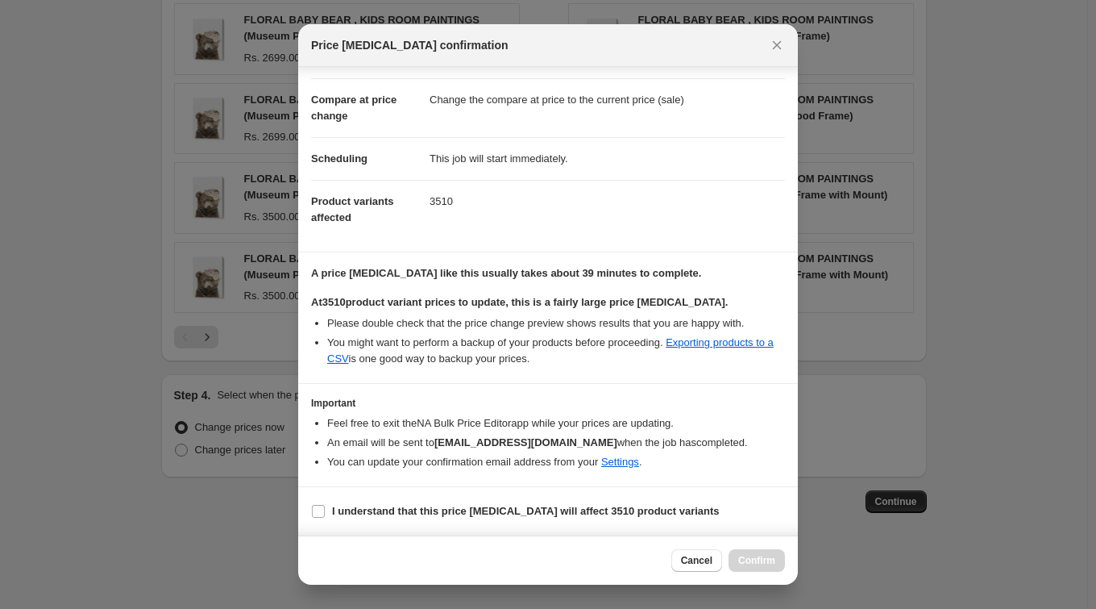
scroll to position [74, 0]
drag, startPoint x: 633, startPoint y: 514, endPoint x: 687, endPoint y: 549, distance: 64.2
click at [633, 516] on b "I understand that this price [MEDICAL_DATA] will affect 3510 product variants" at bounding box center [526, 511] width 388 height 12
click at [325, 516] on input "I understand that this price [MEDICAL_DATA] will affect 3510 product variants" at bounding box center [318, 511] width 13 height 13
checkbox input "true"
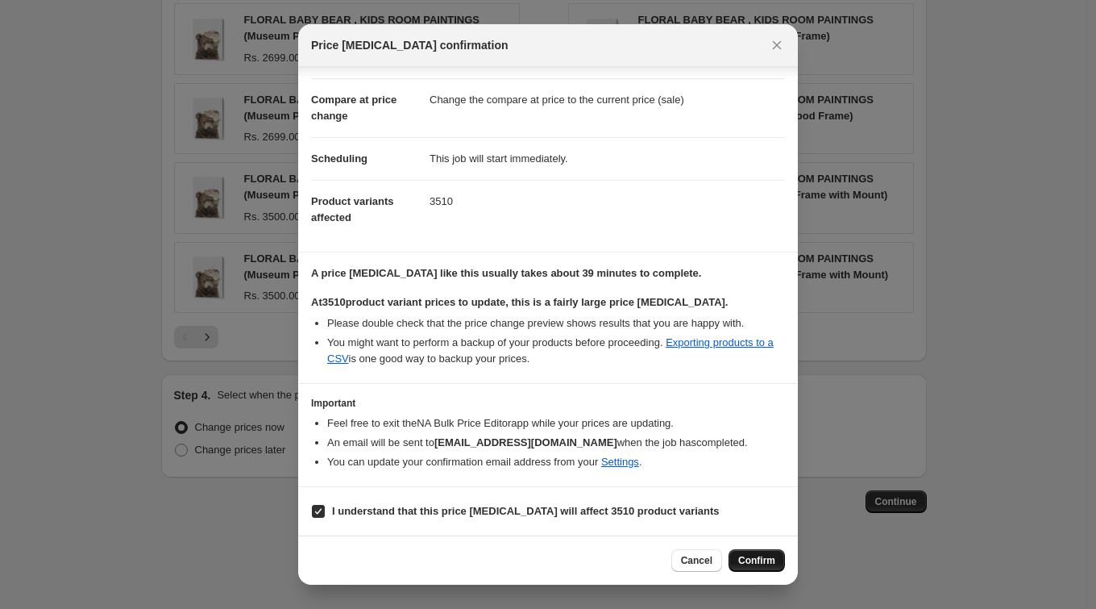
click at [750, 563] on span "Confirm" at bounding box center [756, 560] width 37 height 13
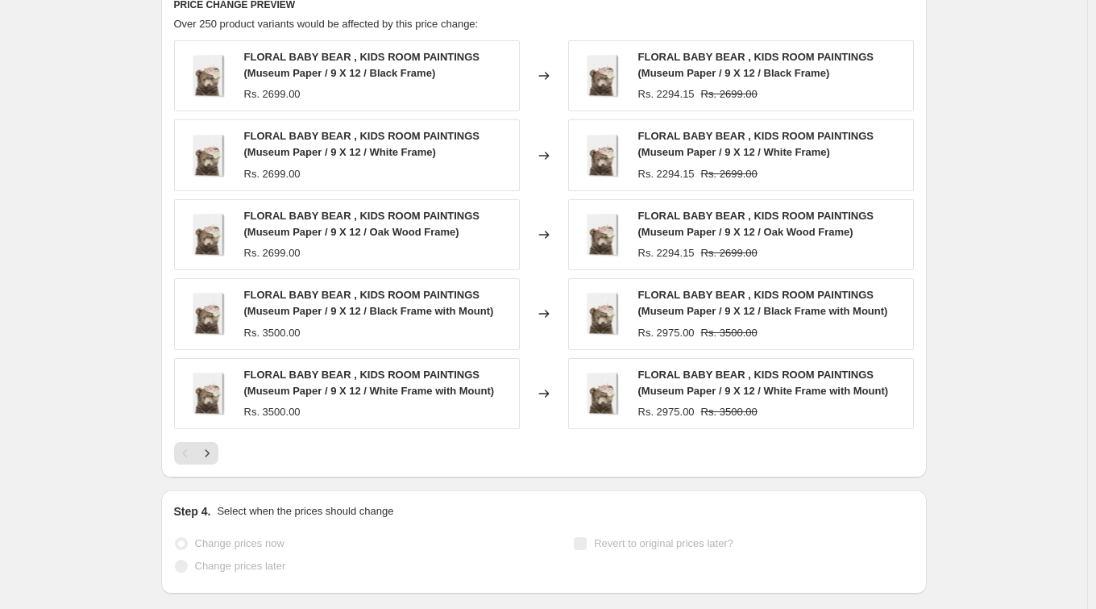
scroll to position [1249, 0]
